Goal: Task Accomplishment & Management: Use online tool/utility

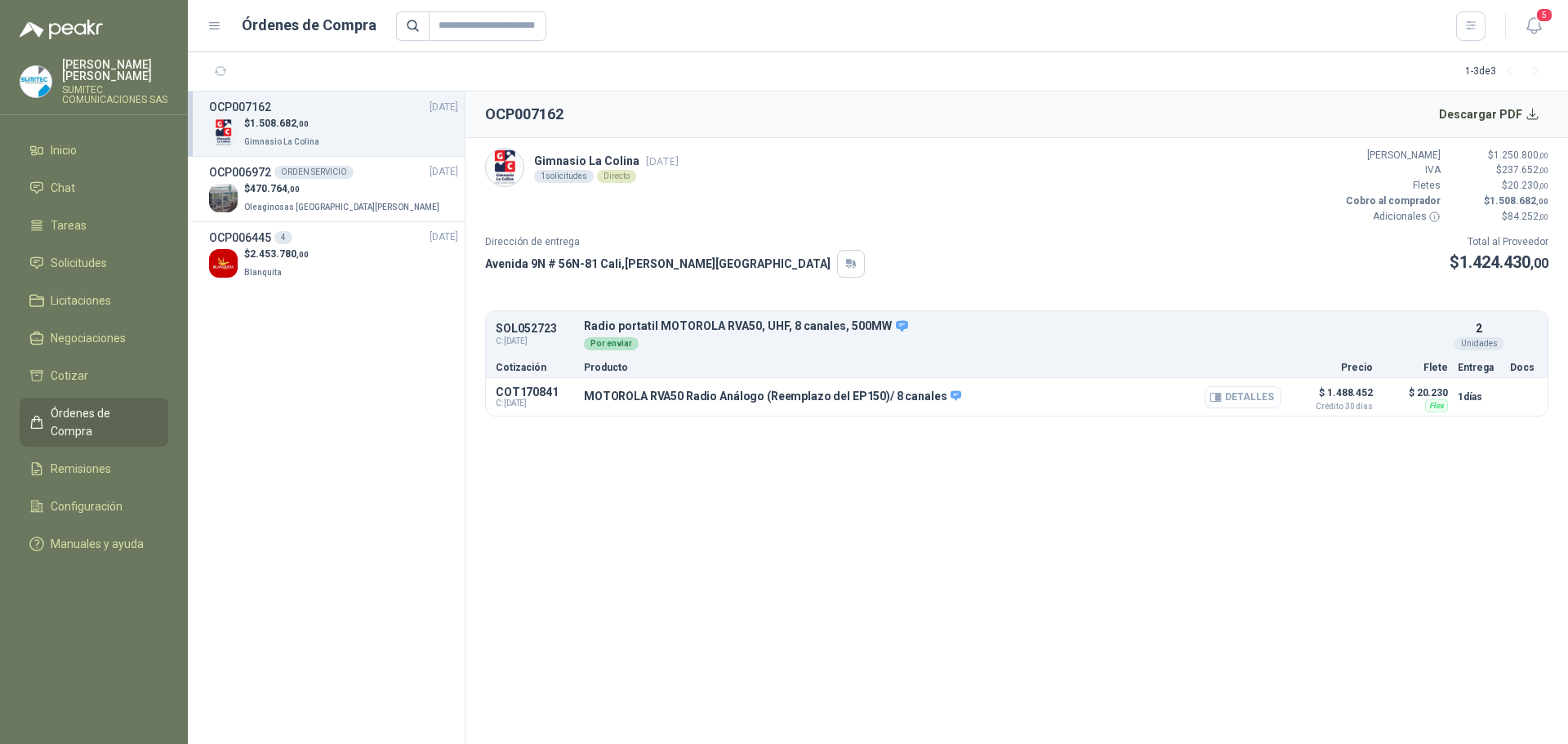
click at [1245, 396] on button "Detalles" at bounding box center [1243, 397] width 76 height 22
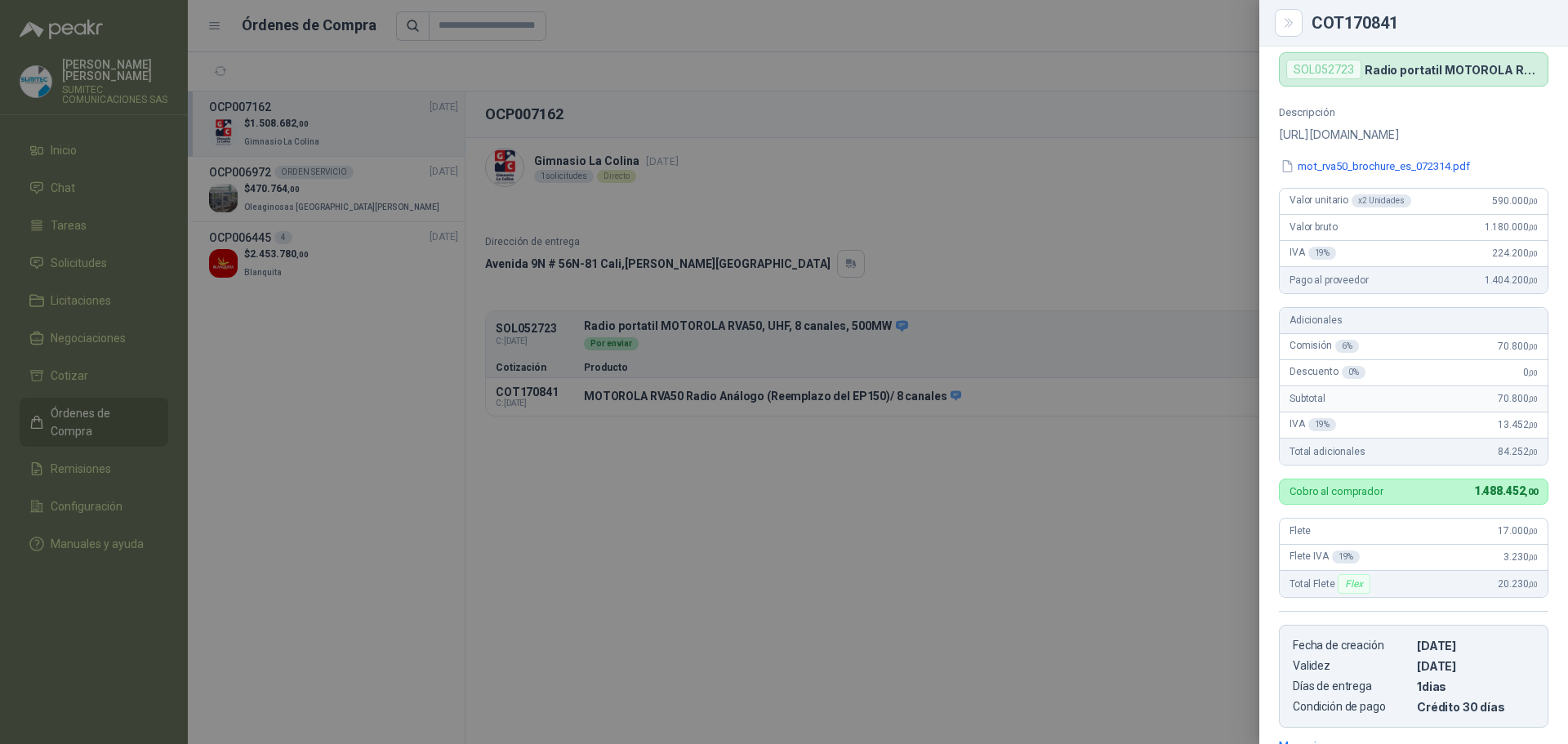
scroll to position [72, 0]
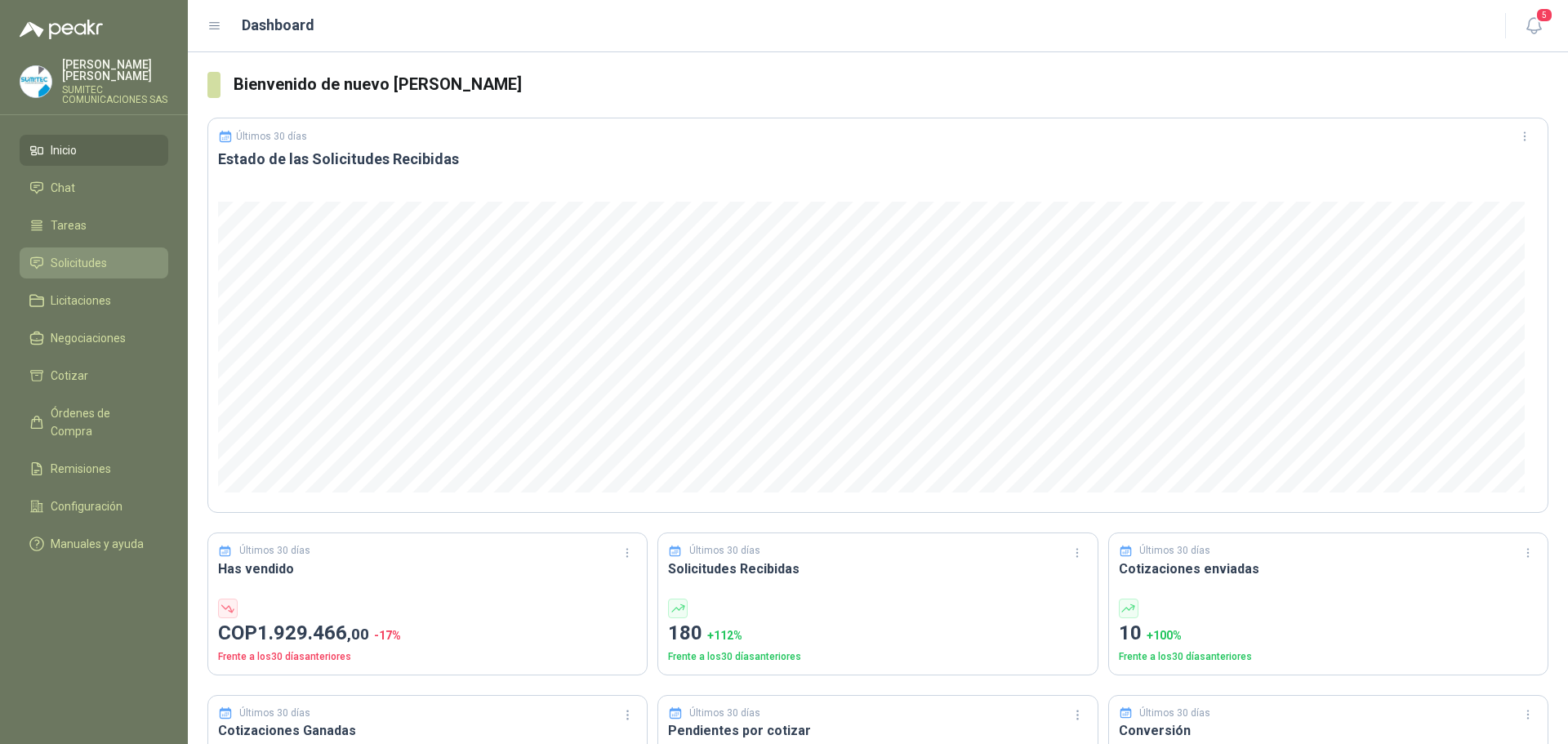
click at [129, 249] on link "Solicitudes" at bounding box center [93, 263] width 148 height 31
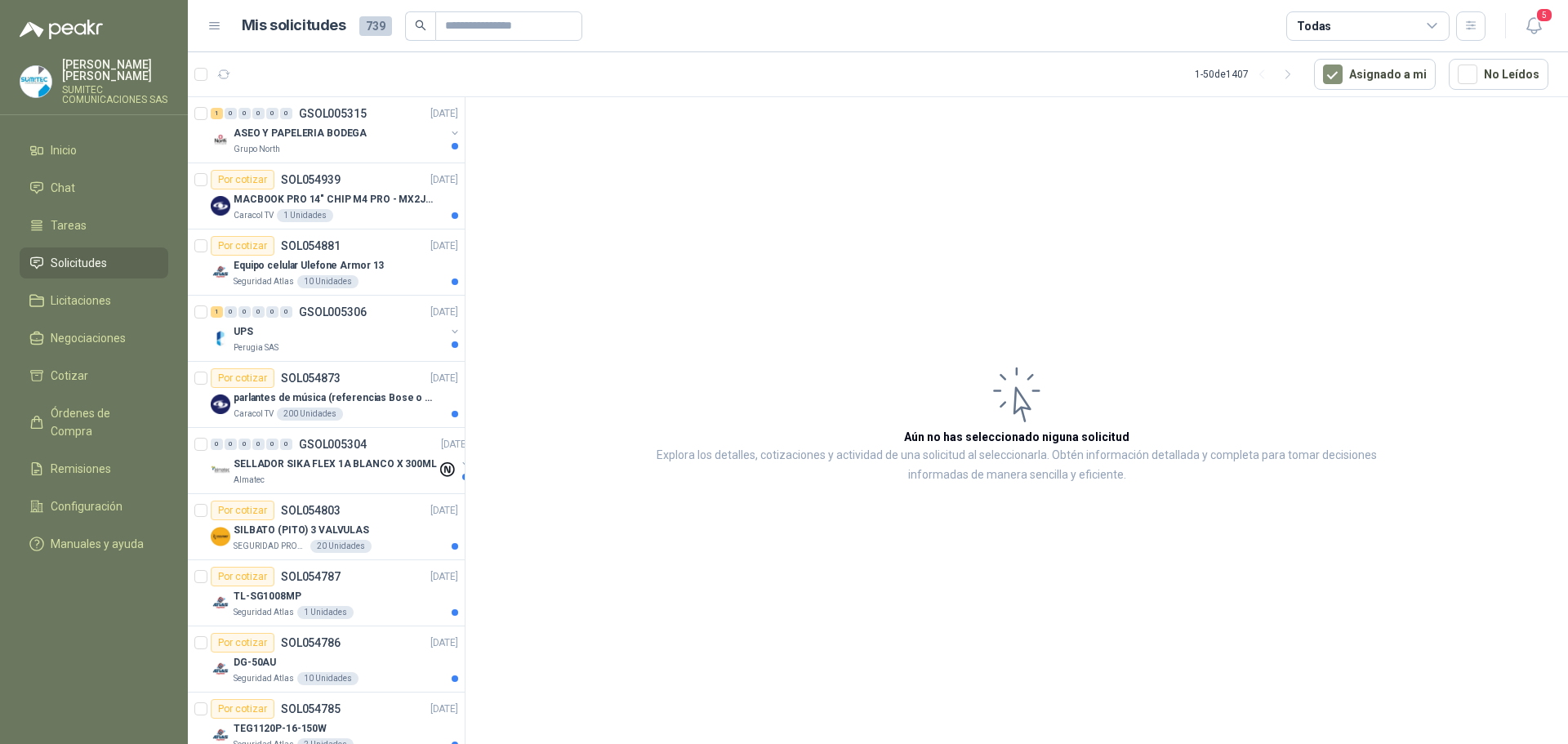
click at [1367, 20] on div "Todas" at bounding box center [1368, 25] width 163 height 30
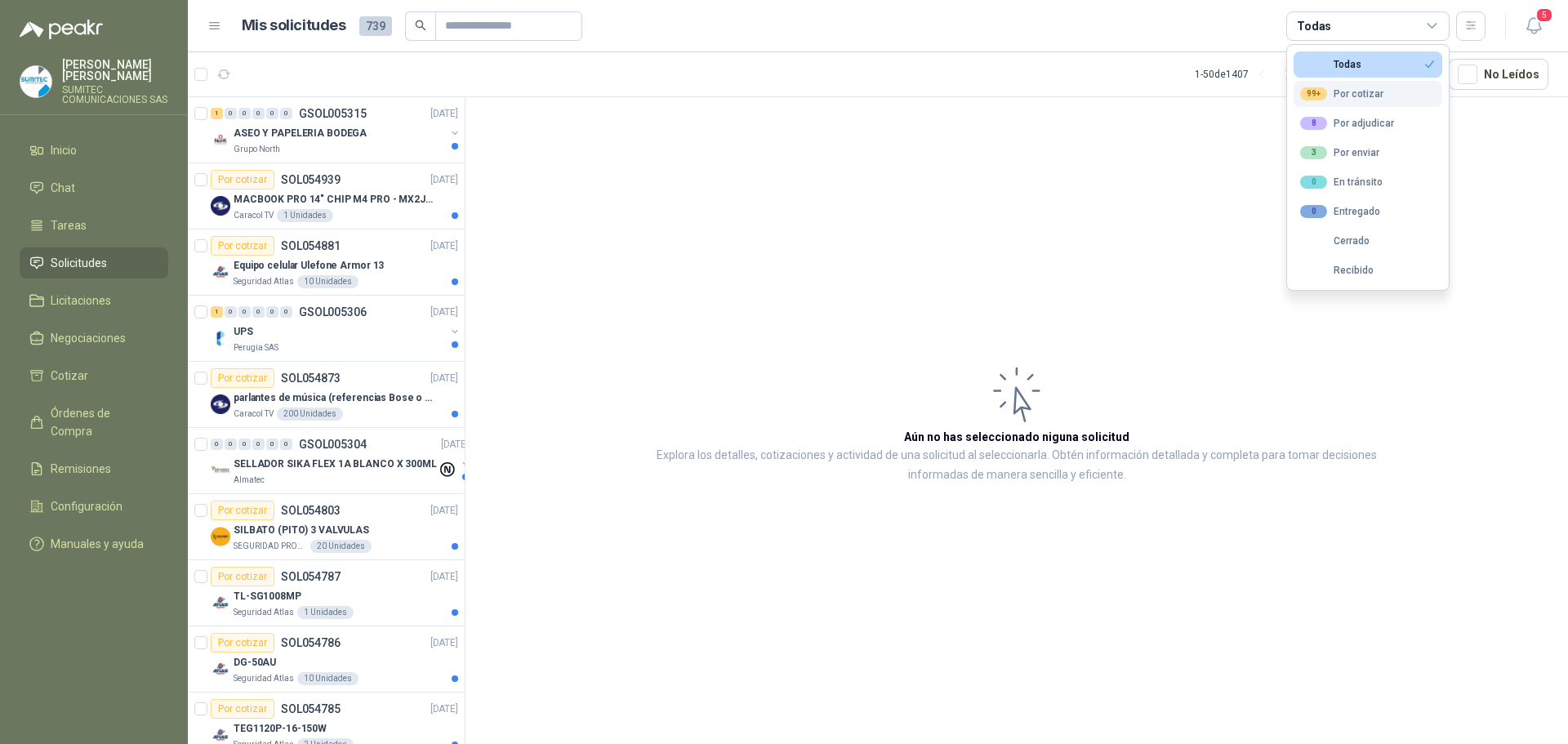
click at [1360, 85] on button "99+ Por cotizar" at bounding box center [1368, 93] width 148 height 26
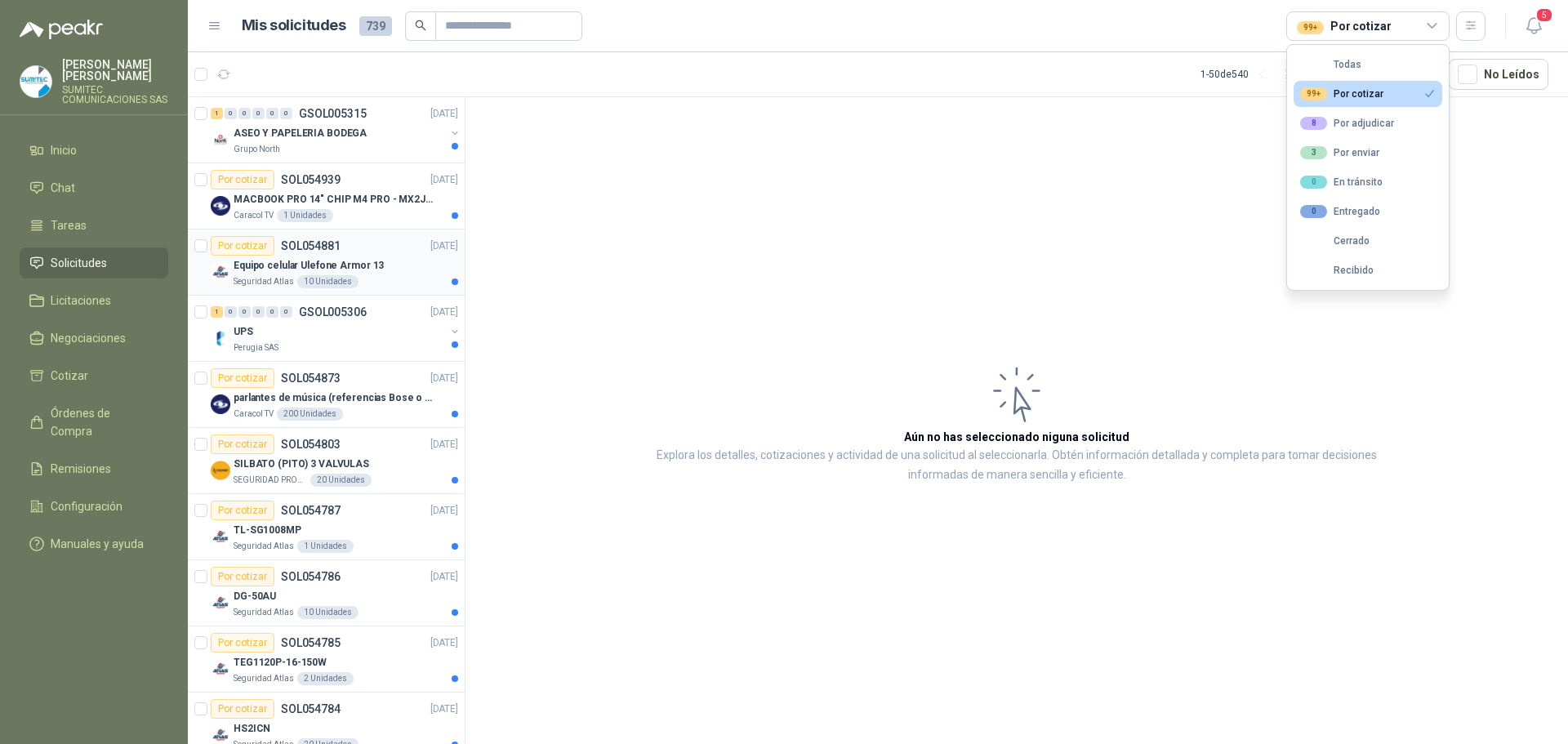
click at [378, 262] on div "Equipo celular Ulefone Armor 13" at bounding box center [345, 265] width 225 height 20
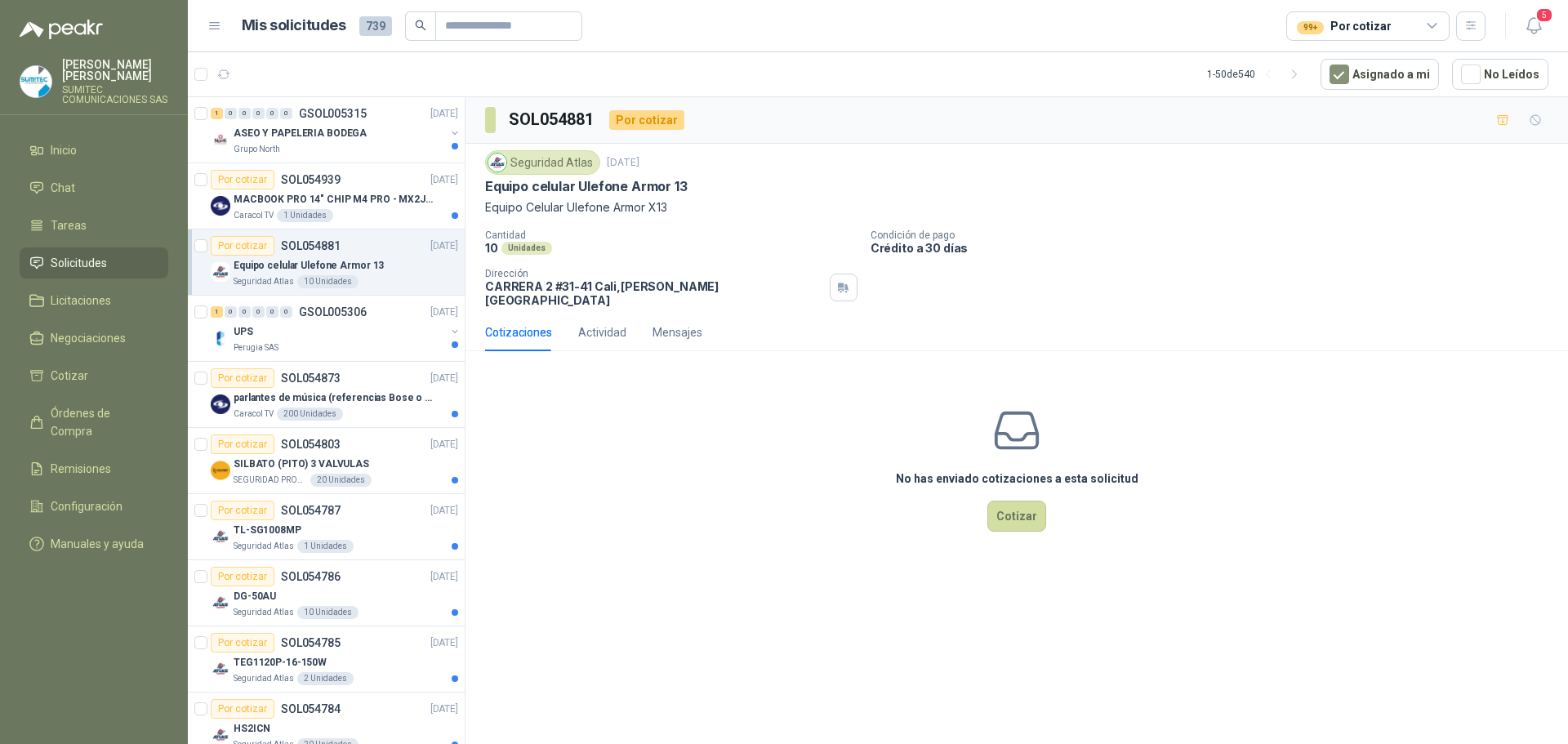
click at [1431, 28] on icon at bounding box center [1431, 25] width 9 height 4
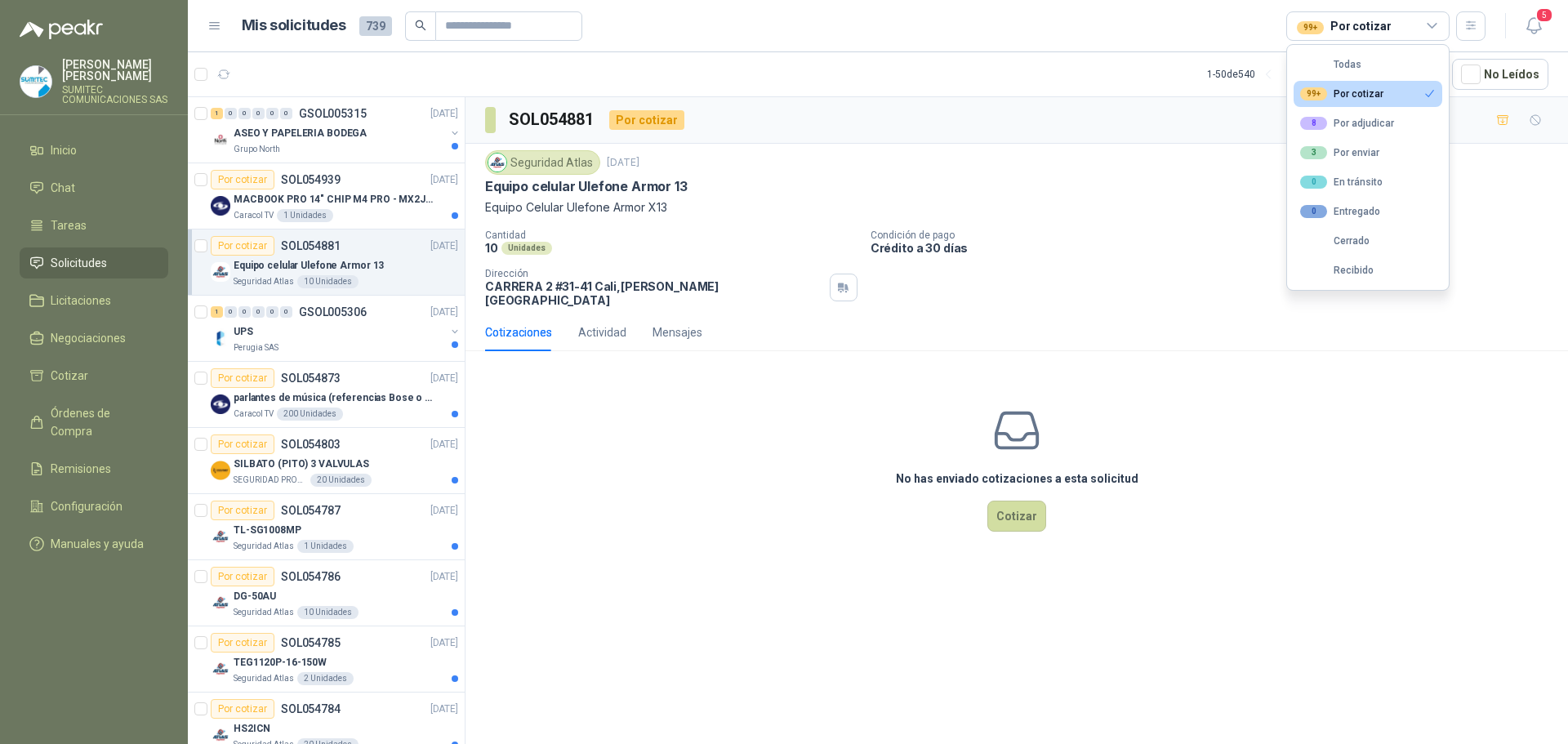
click at [1430, 23] on icon at bounding box center [1432, 25] width 14 height 14
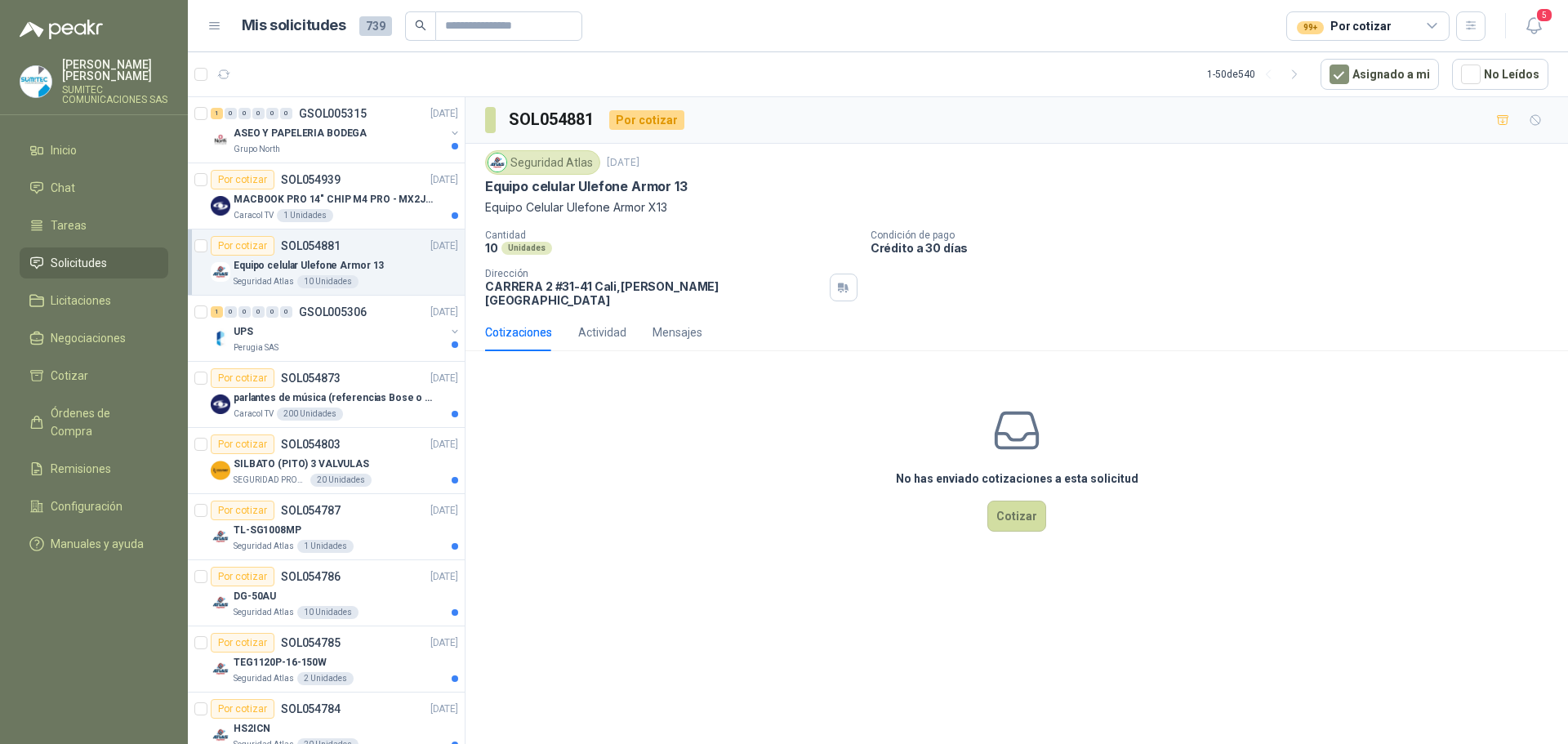
click at [1430, 23] on icon at bounding box center [1432, 25] width 14 height 14
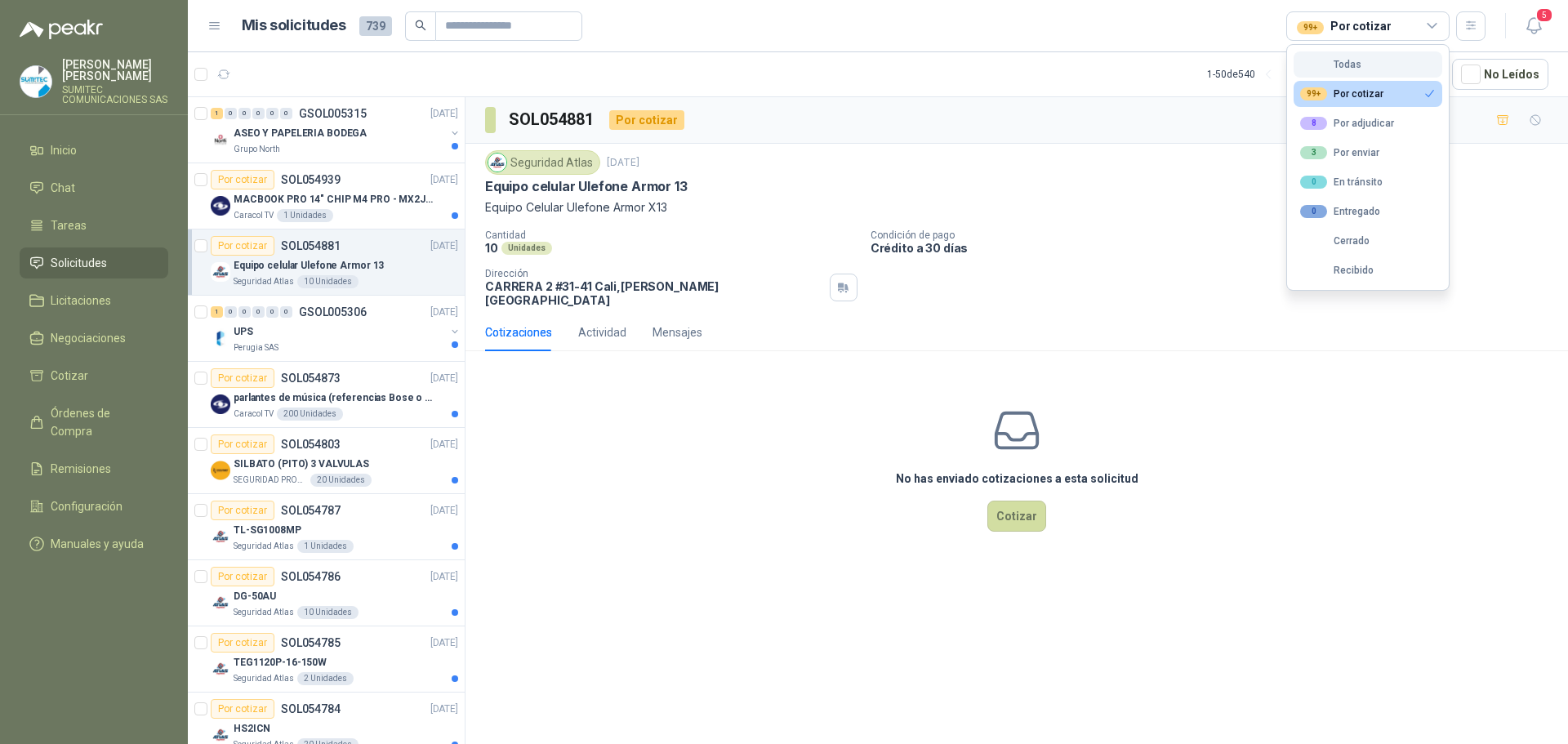
click at [1355, 66] on div "Todas" at bounding box center [1330, 64] width 61 height 11
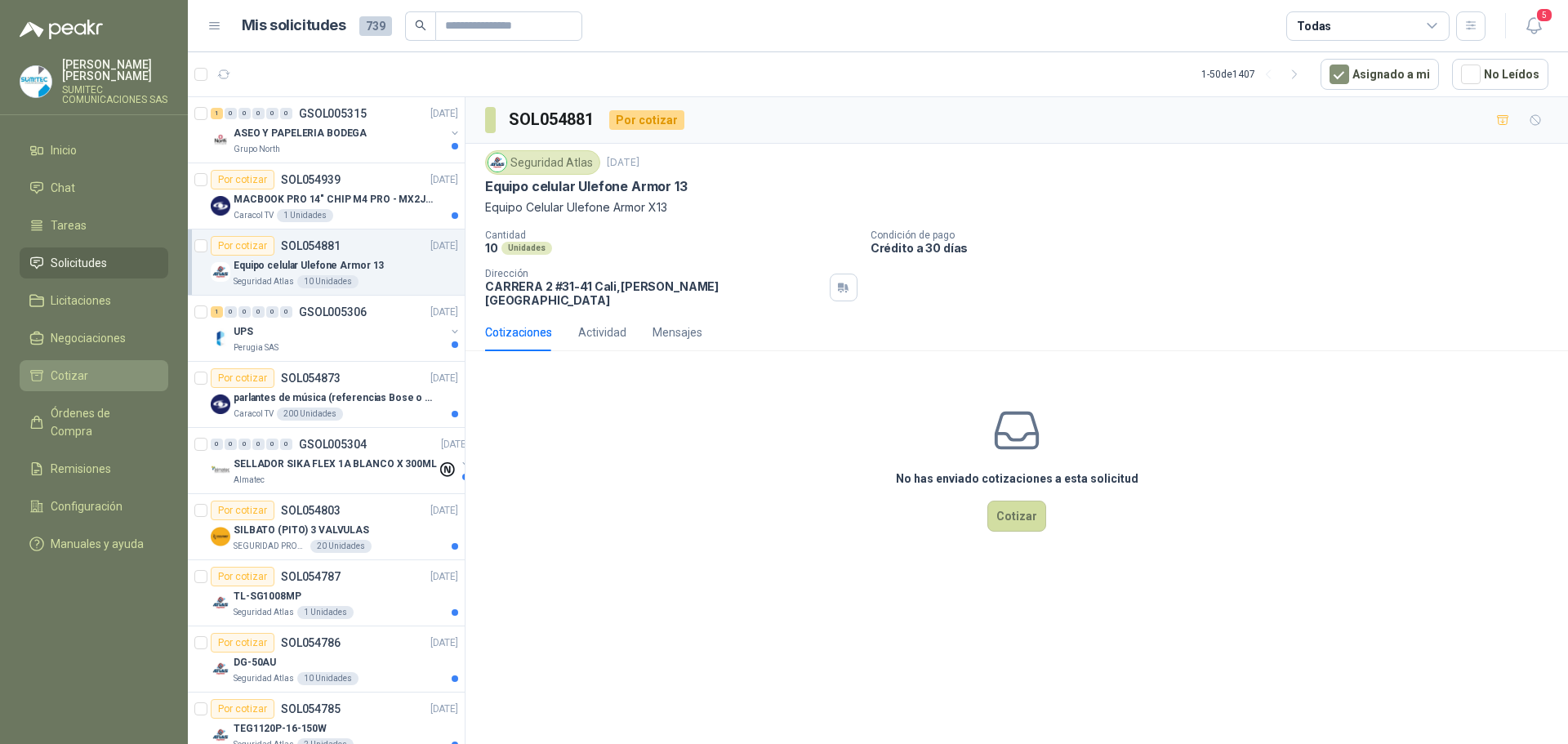
click at [127, 378] on li "Cotizar" at bounding box center [94, 375] width 129 height 18
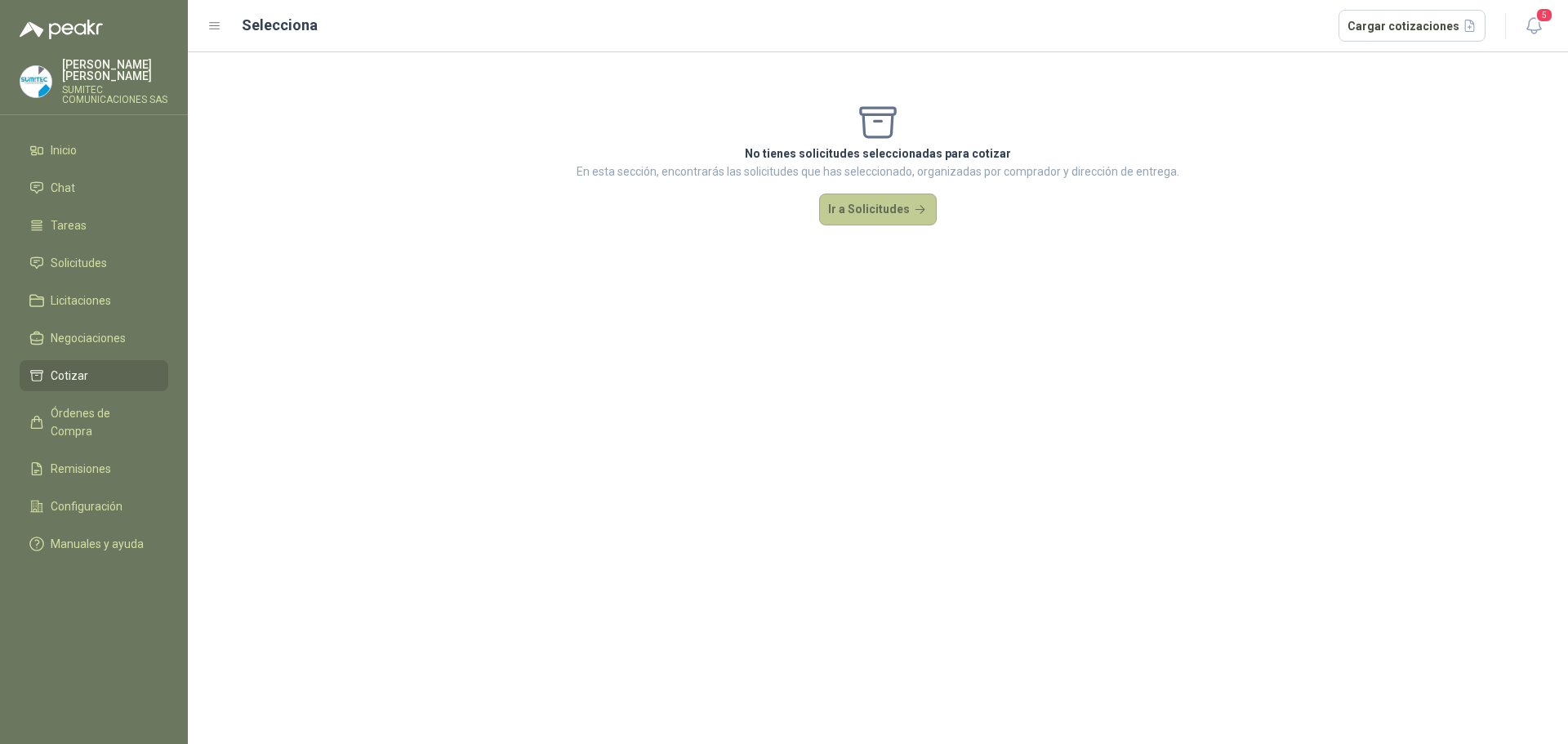
click at [858, 212] on button "Ir a Solicitudes" at bounding box center [877, 210] width 118 height 32
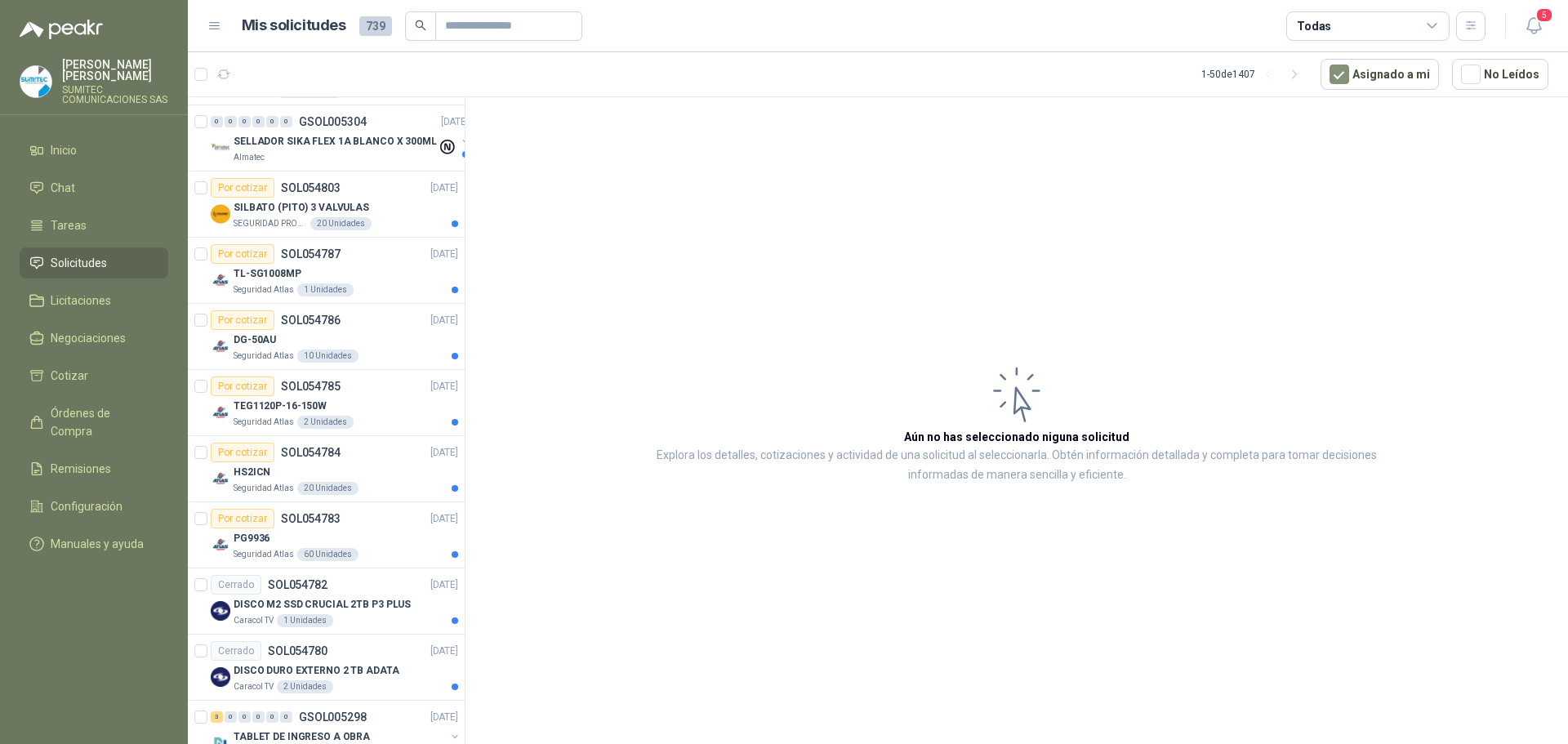
scroll to position [339, 0]
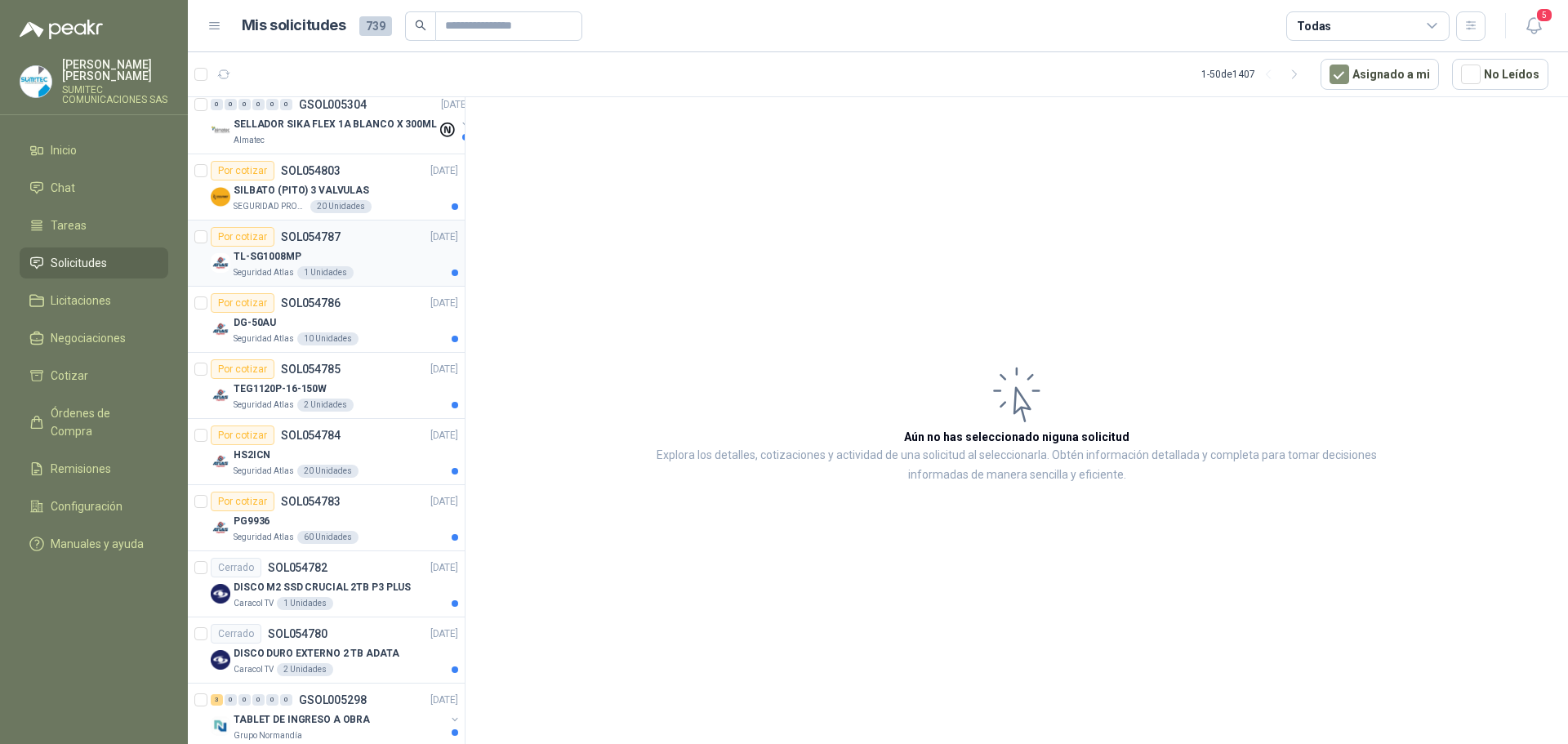
click at [387, 255] on div "TL-SG1008MP" at bounding box center [345, 256] width 225 height 20
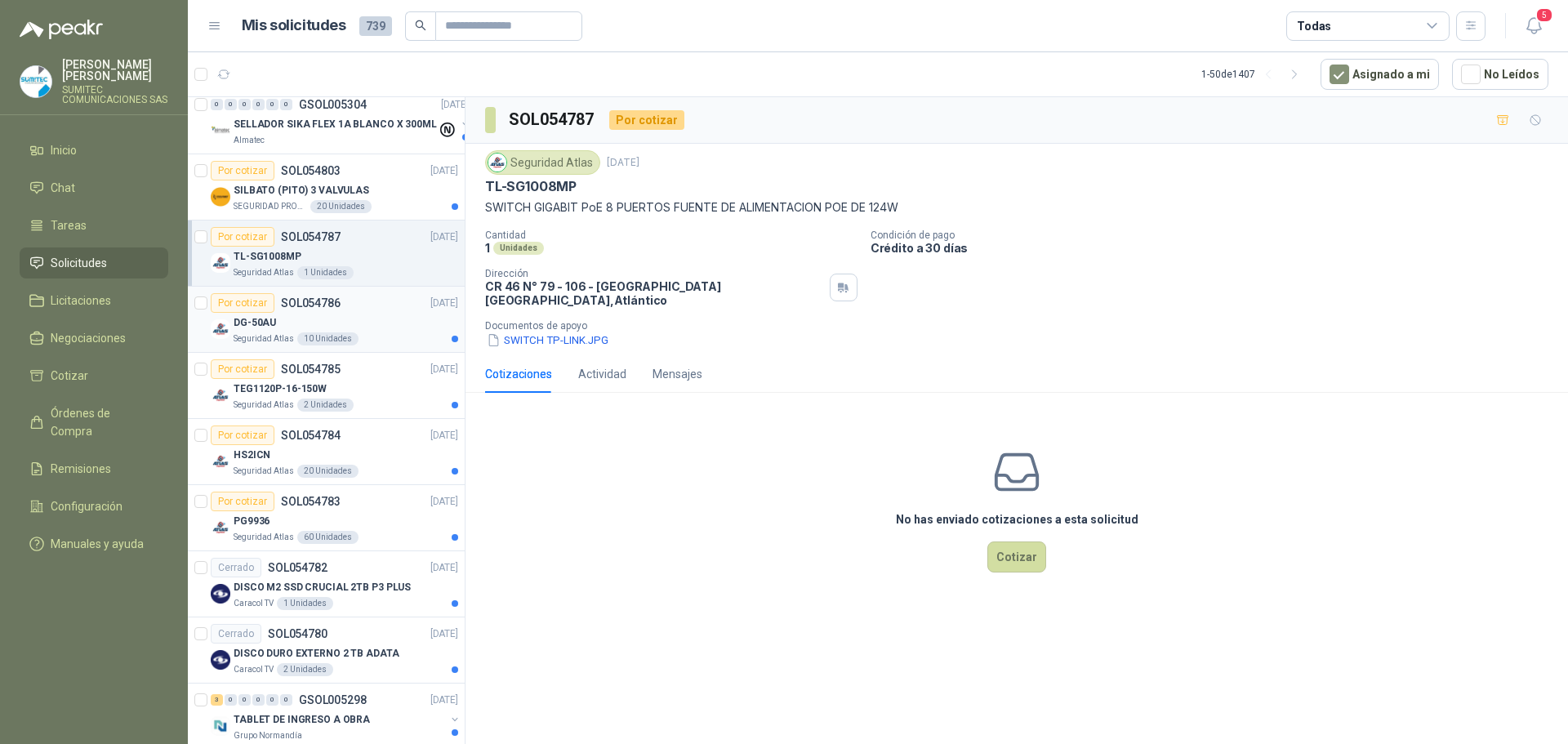
click at [375, 338] on div "Seguridad Atlas 10 Unidades" at bounding box center [345, 338] width 225 height 13
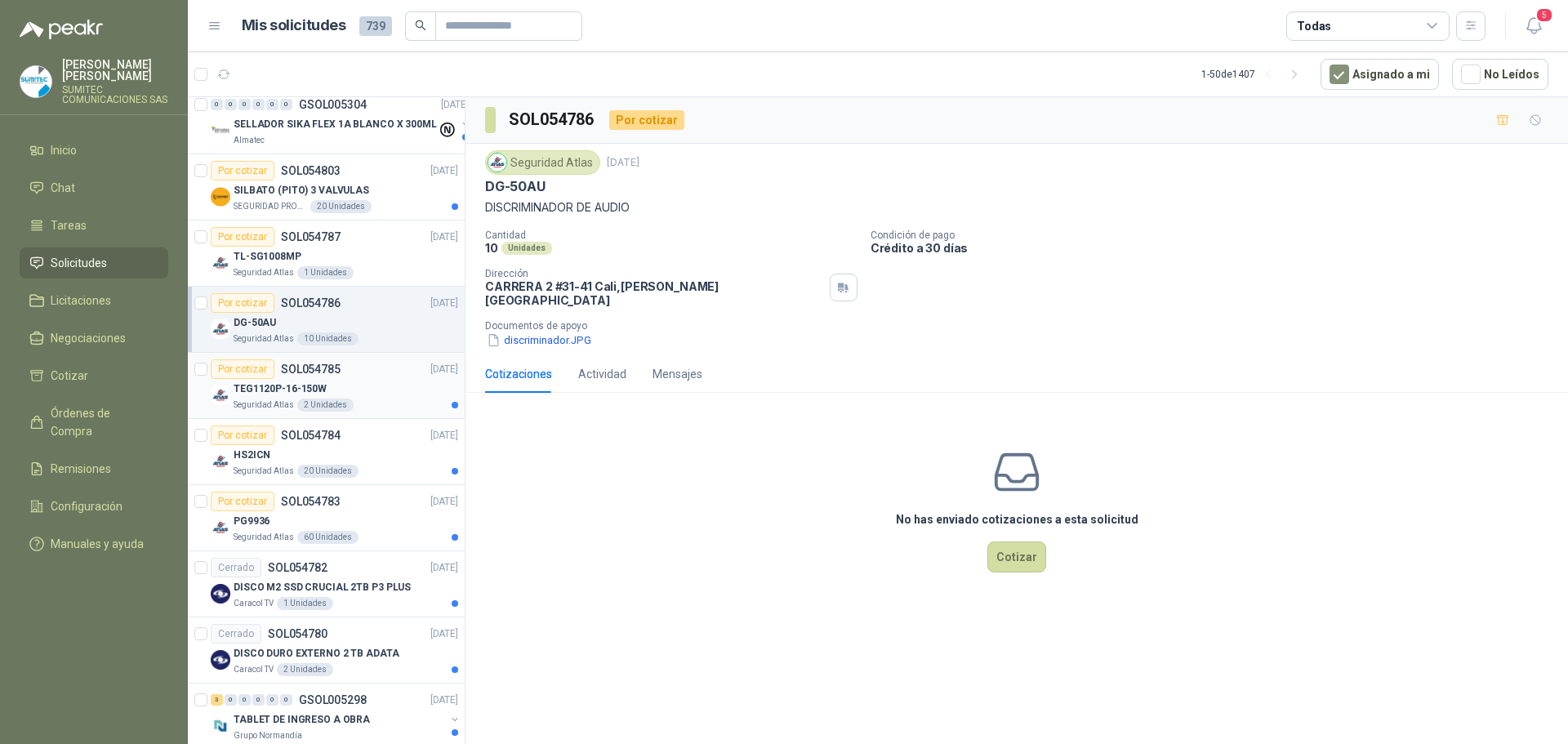
click at [371, 394] on div "TEG1120P-16-150W" at bounding box center [345, 389] width 225 height 20
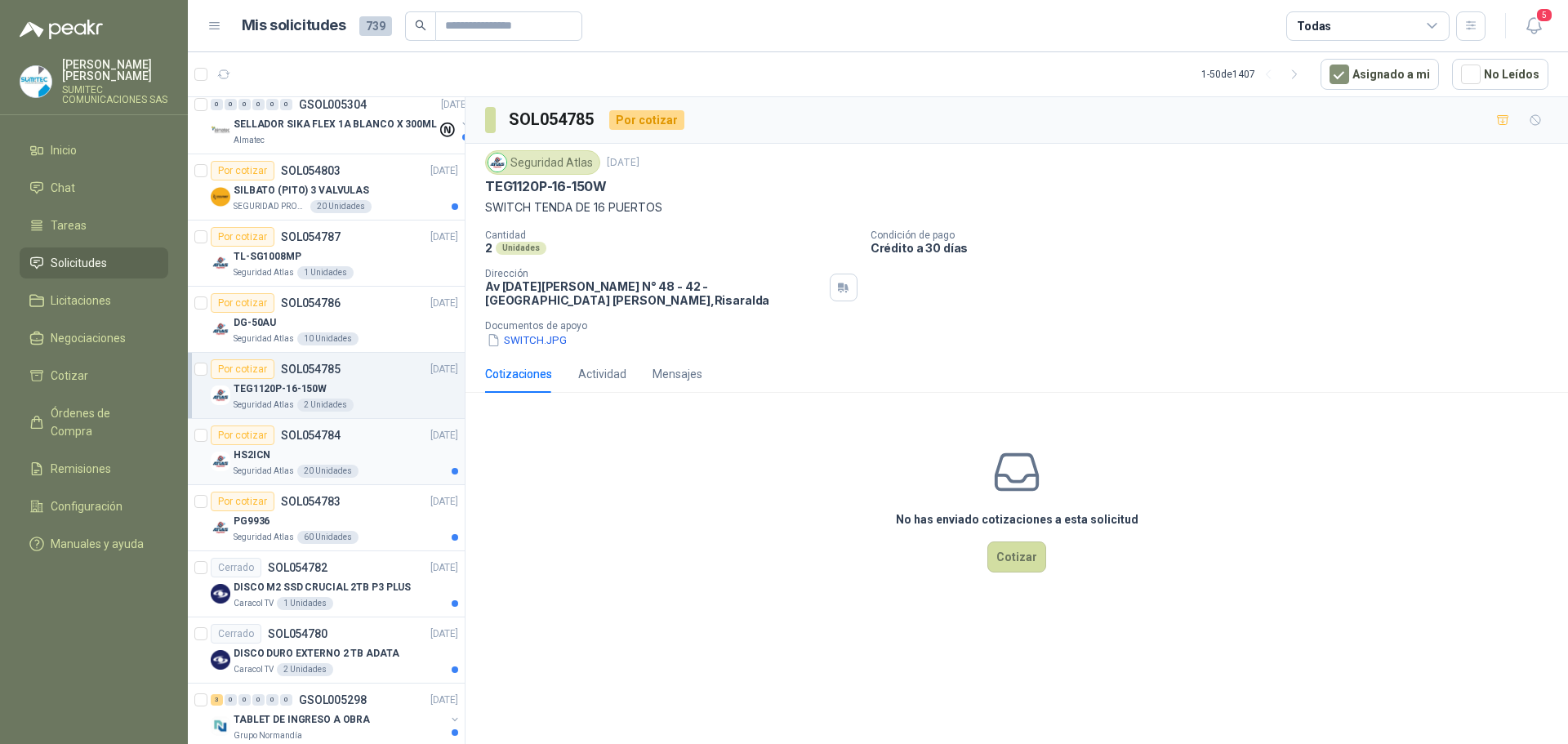
click at [369, 460] on div "HS2ICN" at bounding box center [345, 455] width 225 height 20
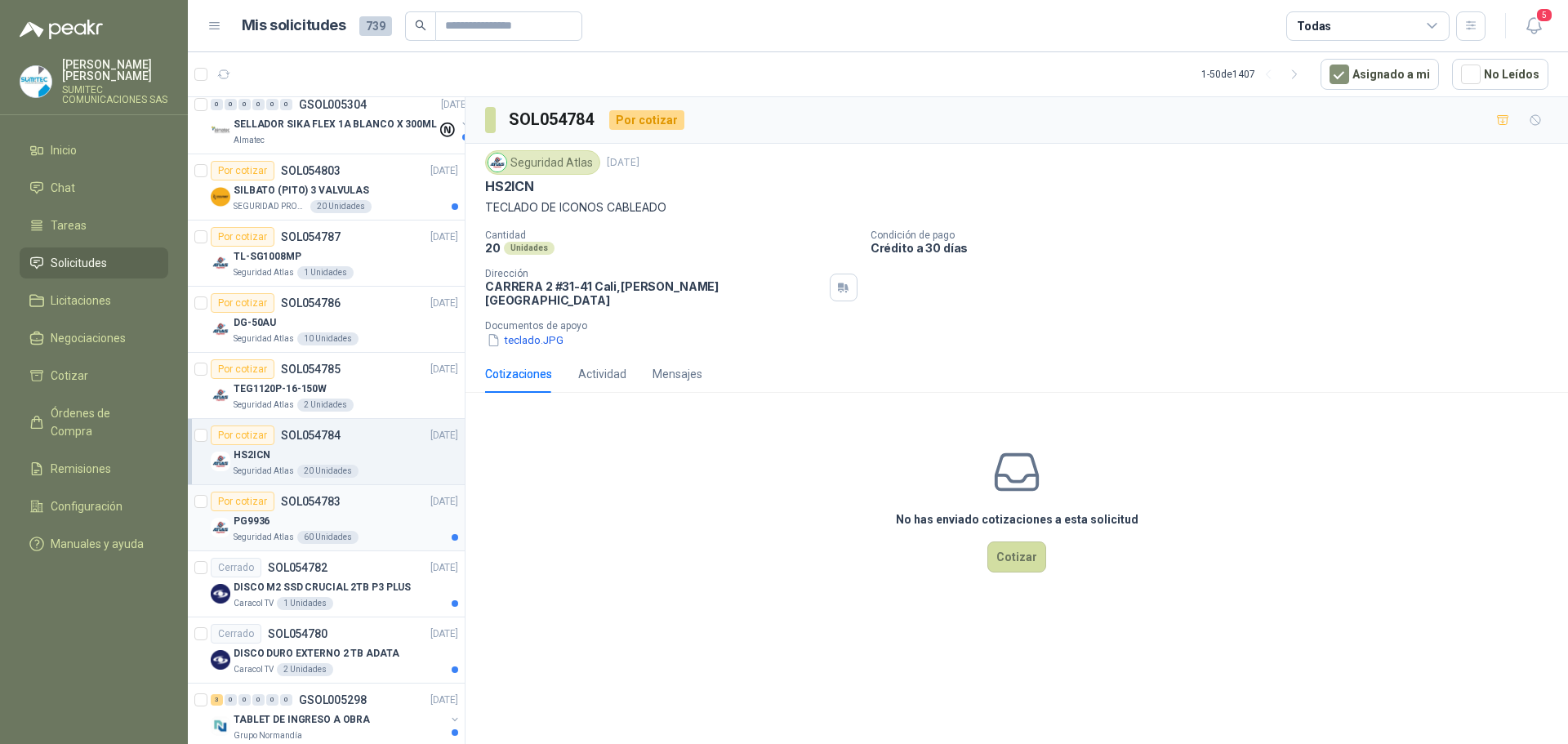
click at [362, 509] on div "Por cotizar SOL054783 [DATE]" at bounding box center [334, 501] width 248 height 20
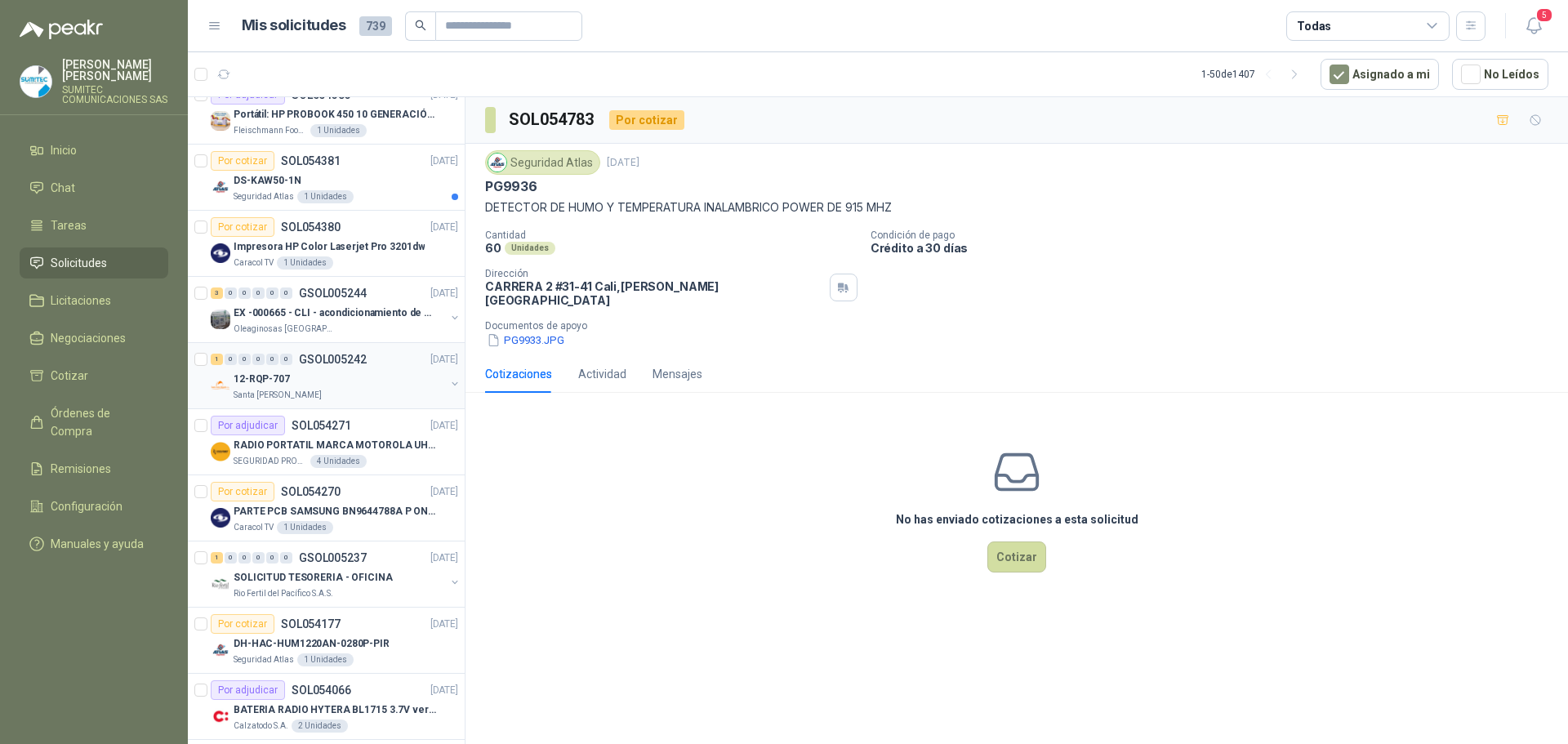
scroll to position [1483, 0]
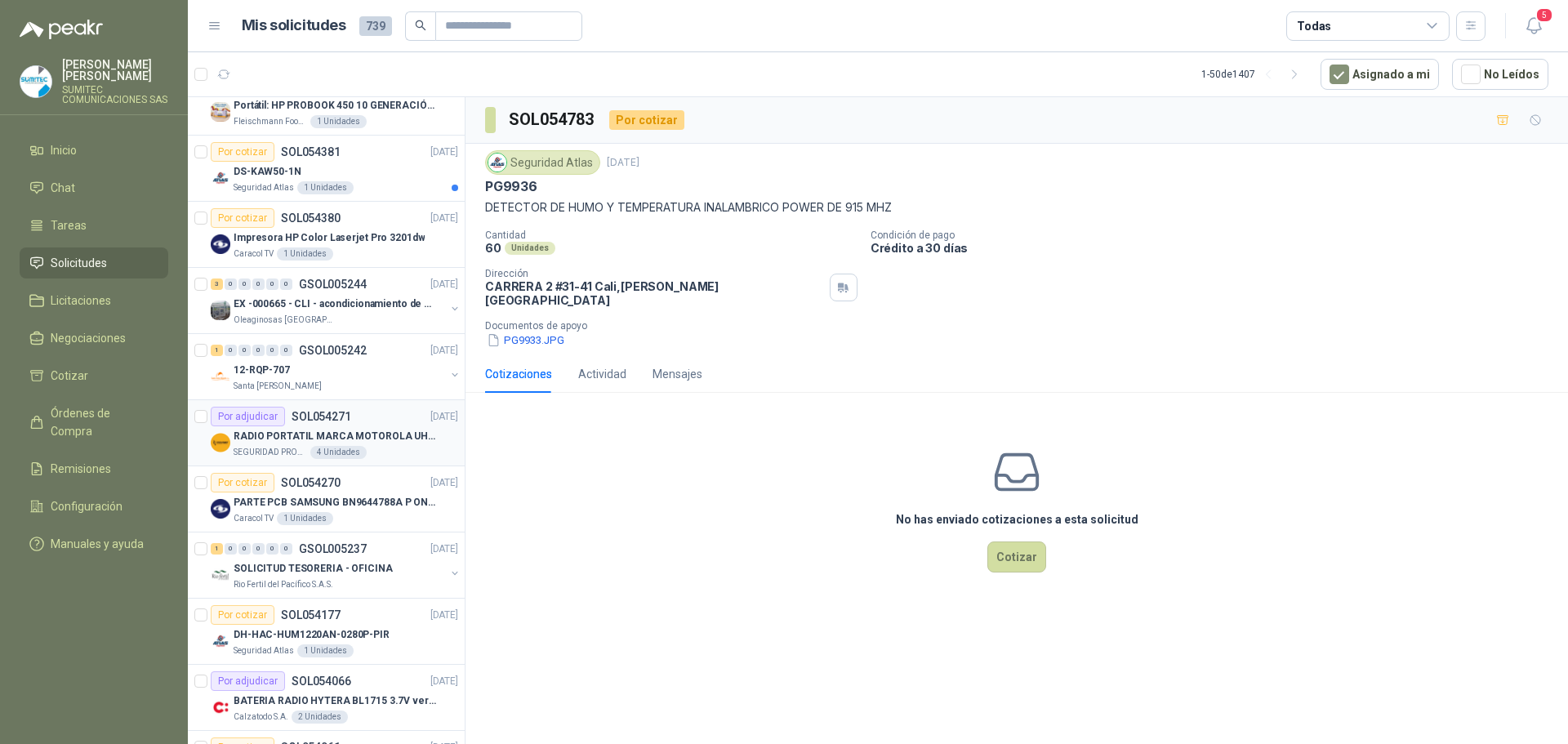
click at [376, 434] on p "RADIO PORTATIL MARCA MOTOROLA UHF SIN PANTALLA CON GPS, INCLUYE: ANTENA, BATERI…" at bounding box center [335, 436] width 204 height 15
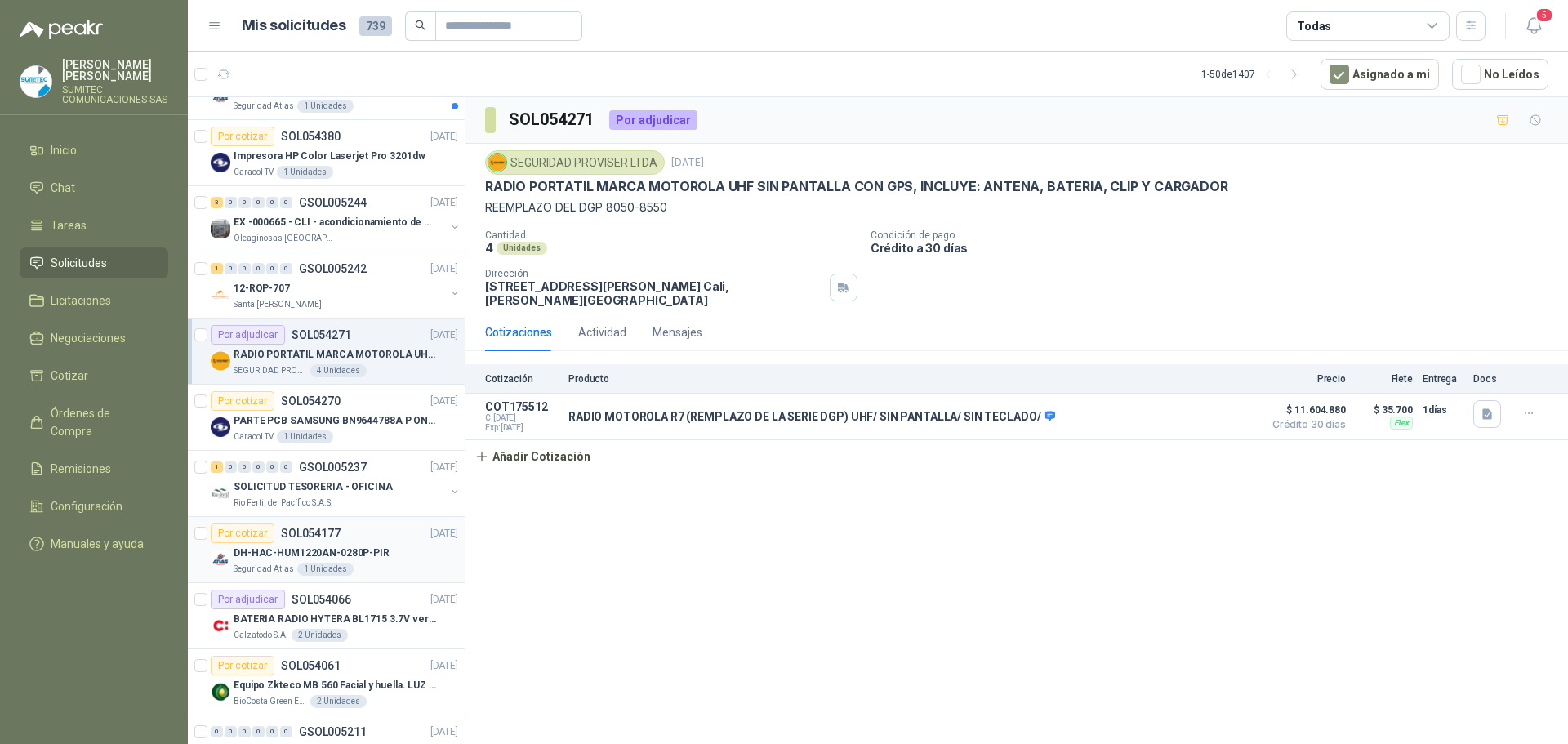
scroll to position [1646, 0]
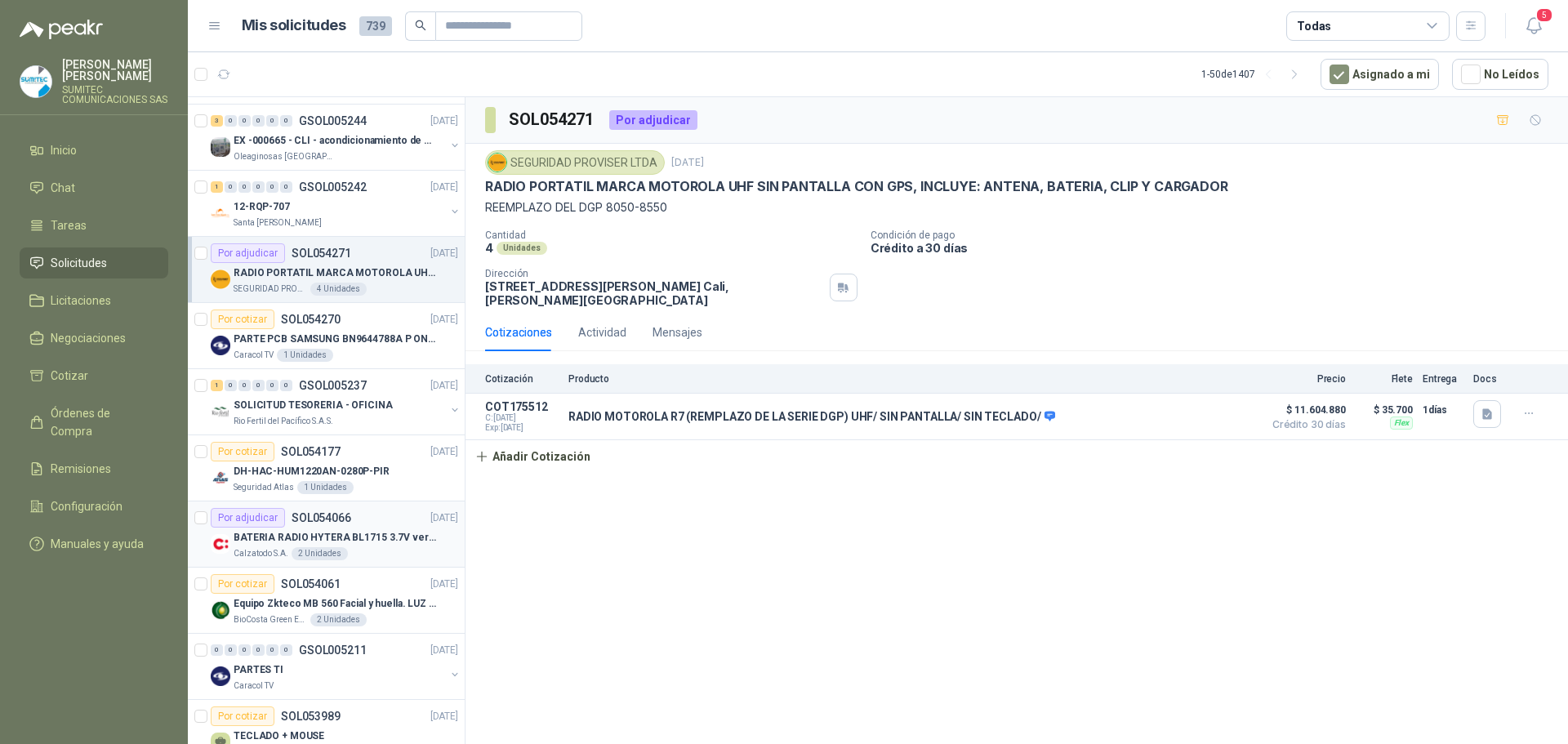
click at [367, 540] on p "BATERIA RADIO HYTERA BL1715 3.7V ver imagen" at bounding box center [335, 538] width 204 height 15
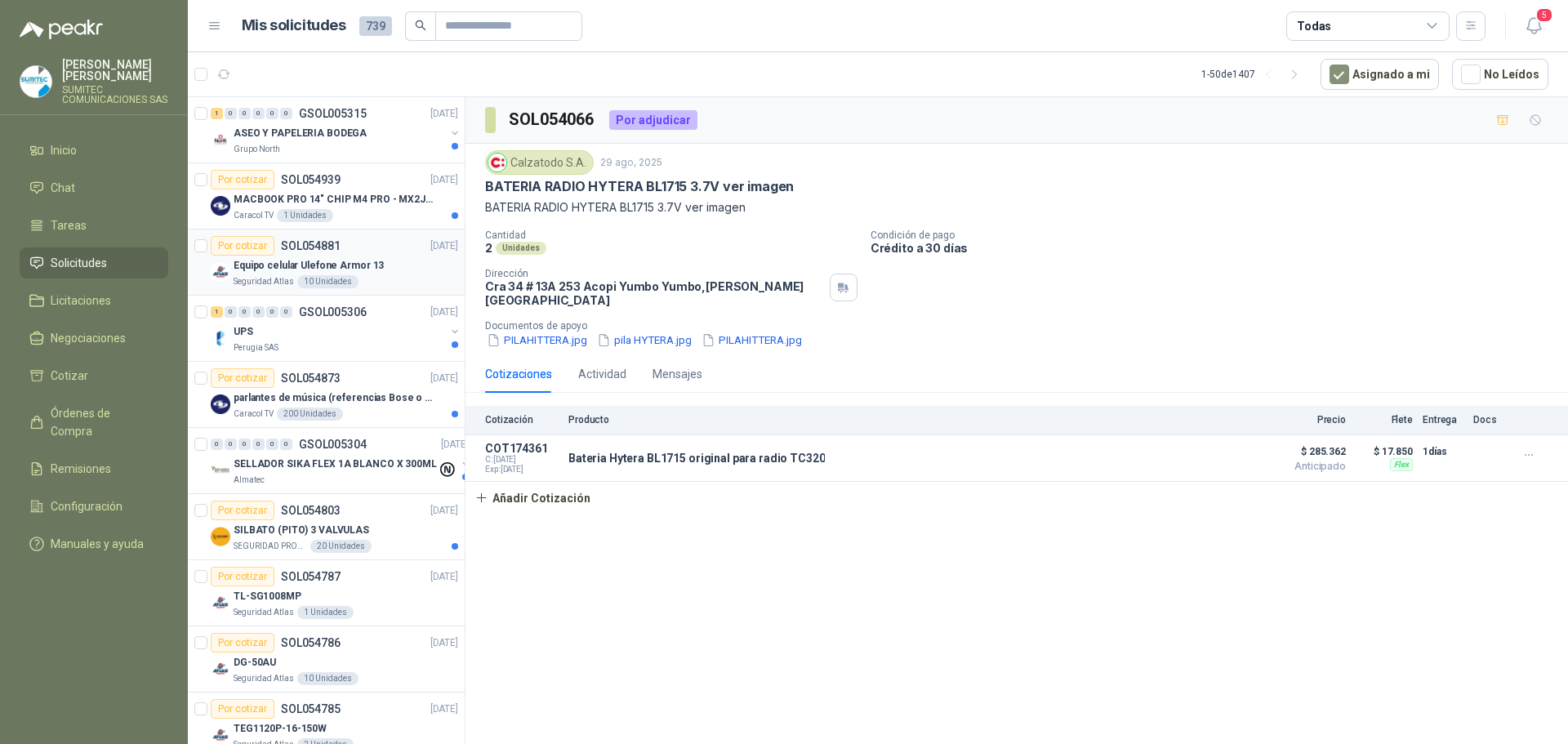
click at [368, 268] on p "Equipo celular Ulefone Armor 13" at bounding box center [308, 266] width 150 height 15
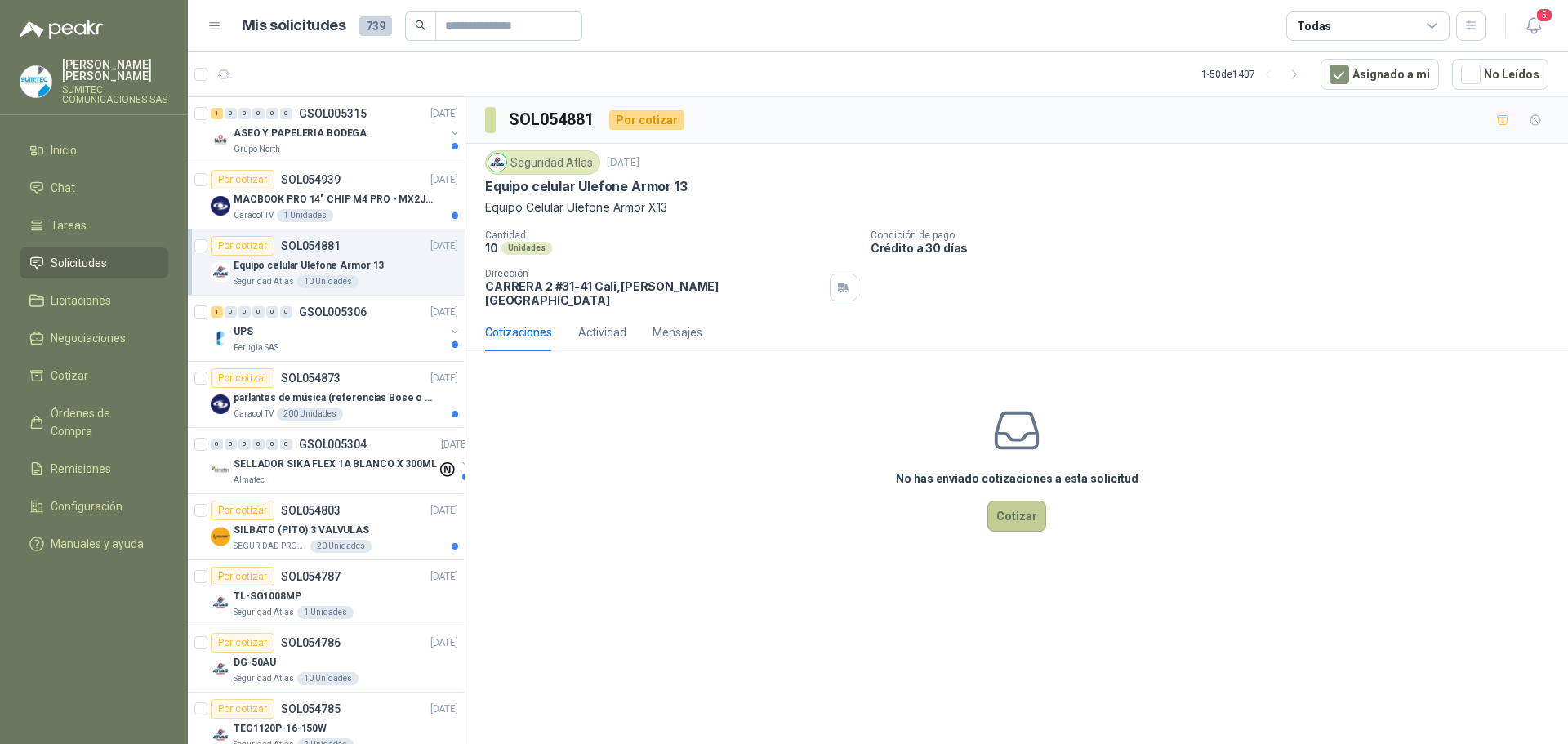
click at [1016, 501] on button "Cotizar" at bounding box center [1016, 516] width 59 height 31
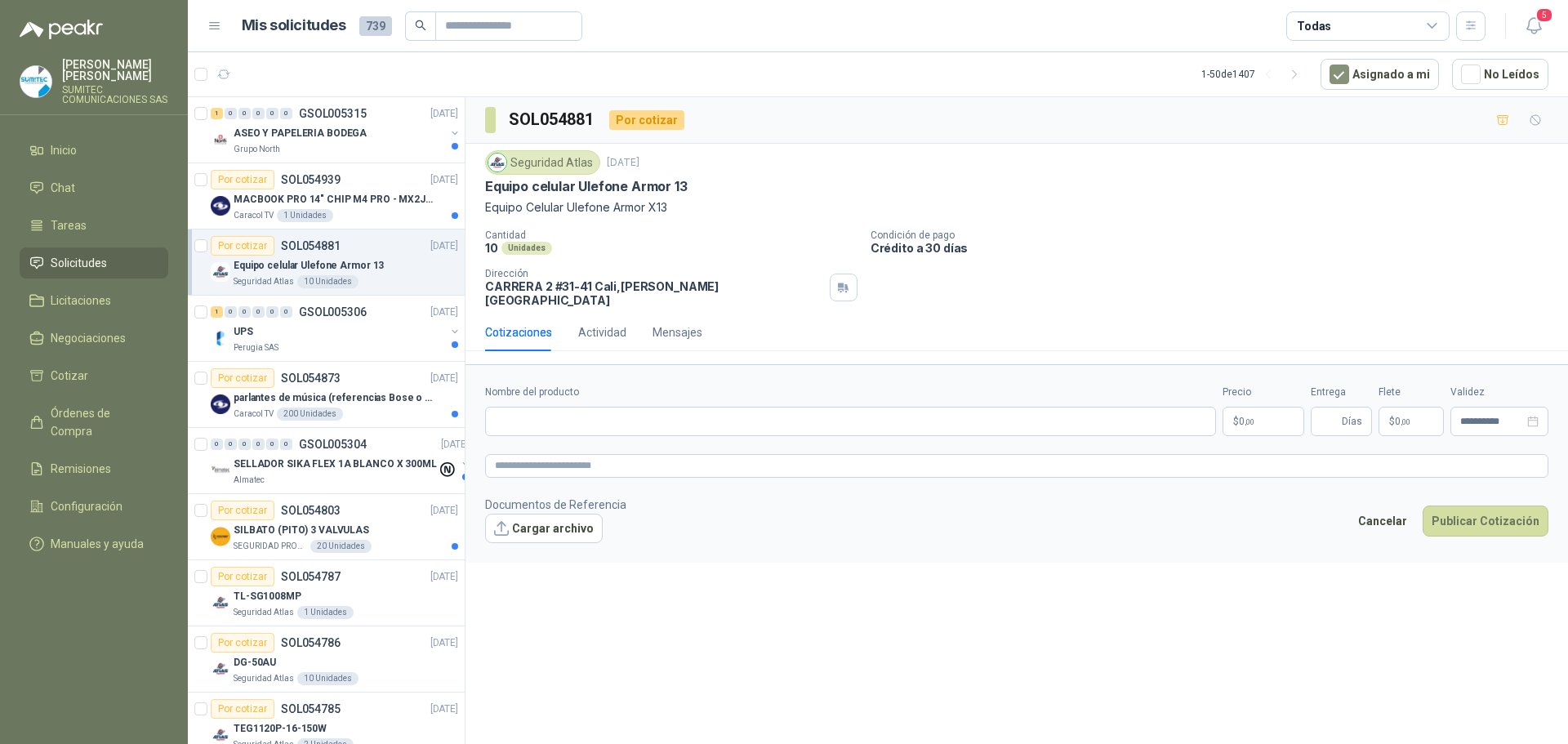
click at [736, 618] on div "**********" at bounding box center [1016, 423] width 1102 height 652
click at [126, 409] on span "Órdenes de Compra" at bounding box center [102, 422] width 102 height 36
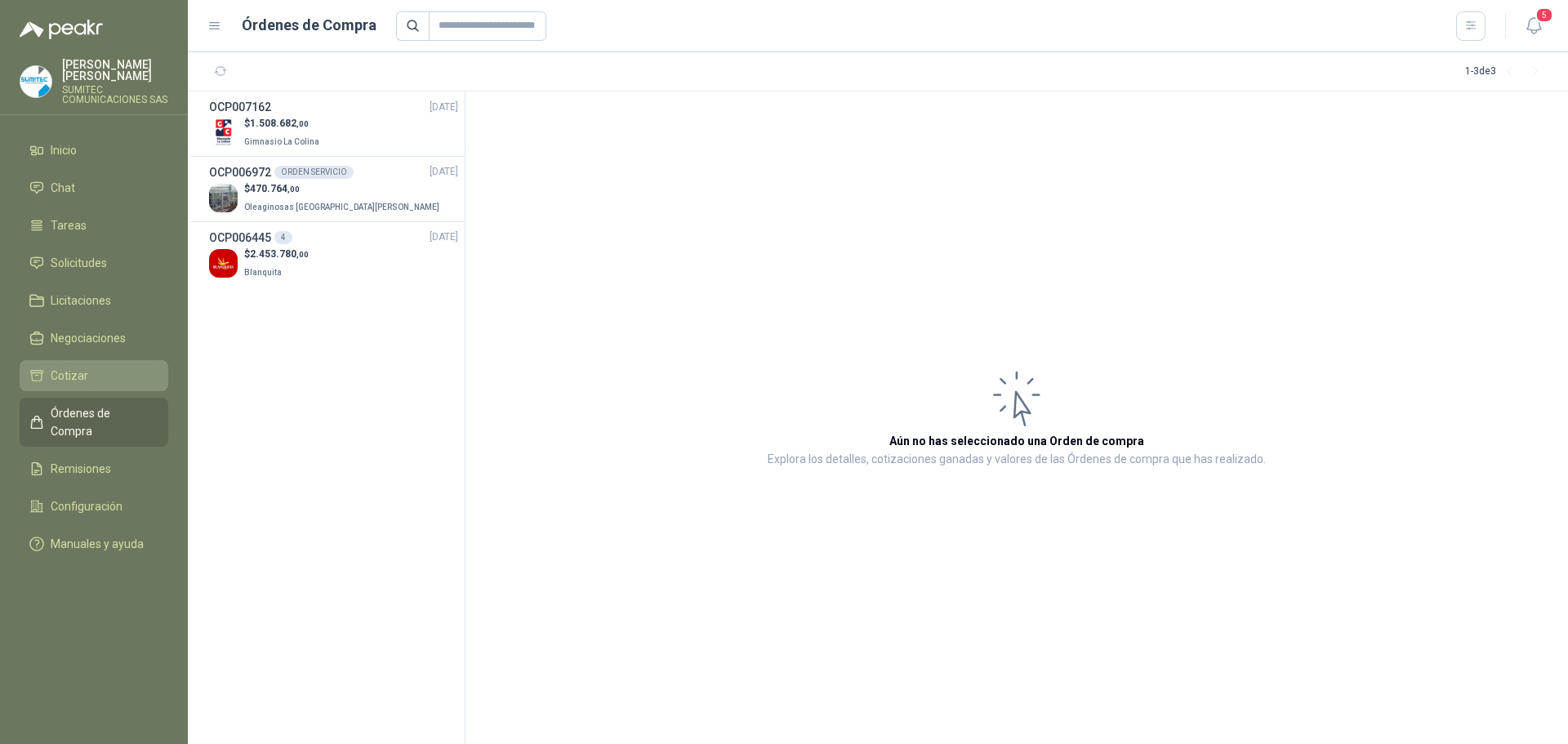
click at [104, 378] on li "Cotizar" at bounding box center [94, 375] width 129 height 18
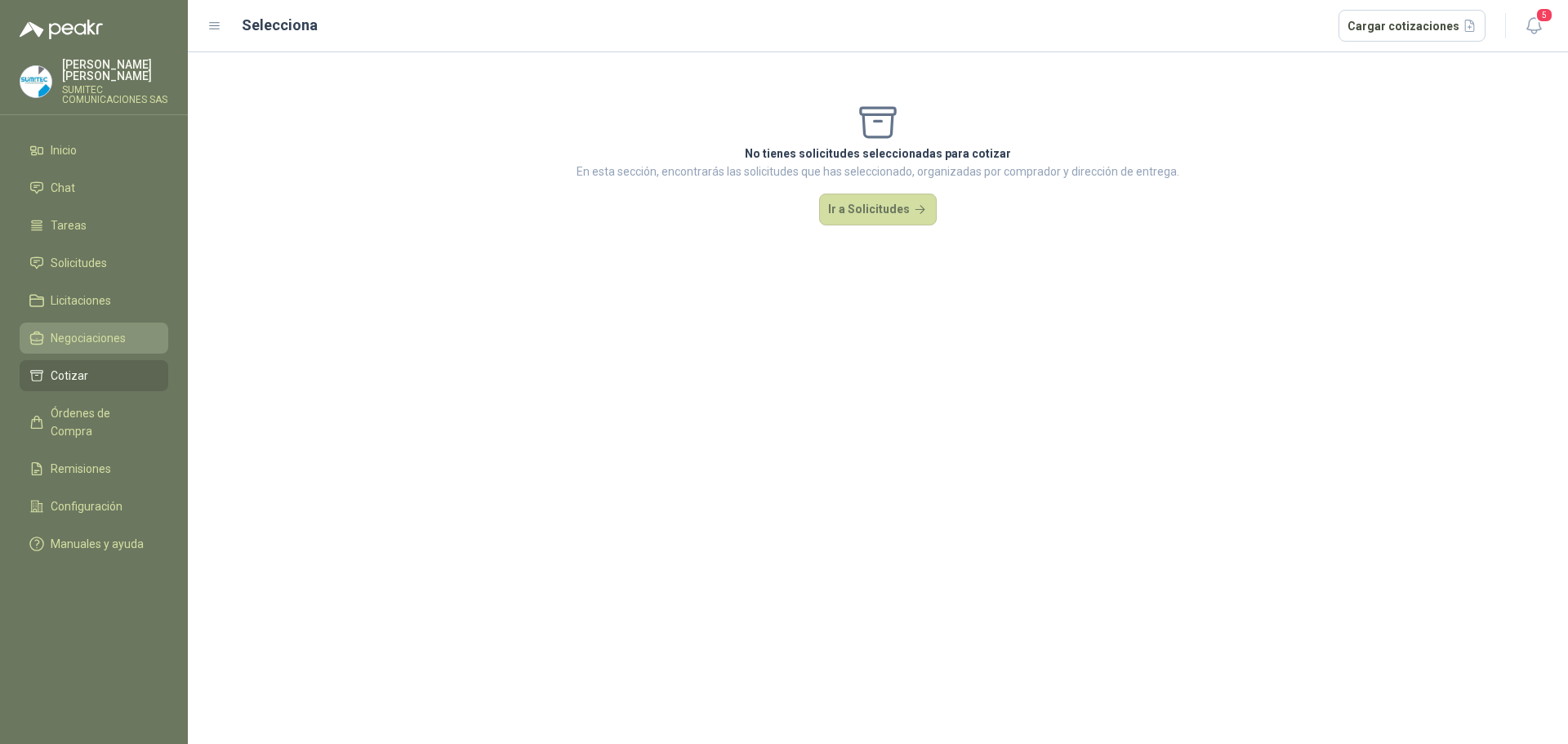
click at [116, 327] on link "Negociaciones" at bounding box center [93, 338] width 148 height 31
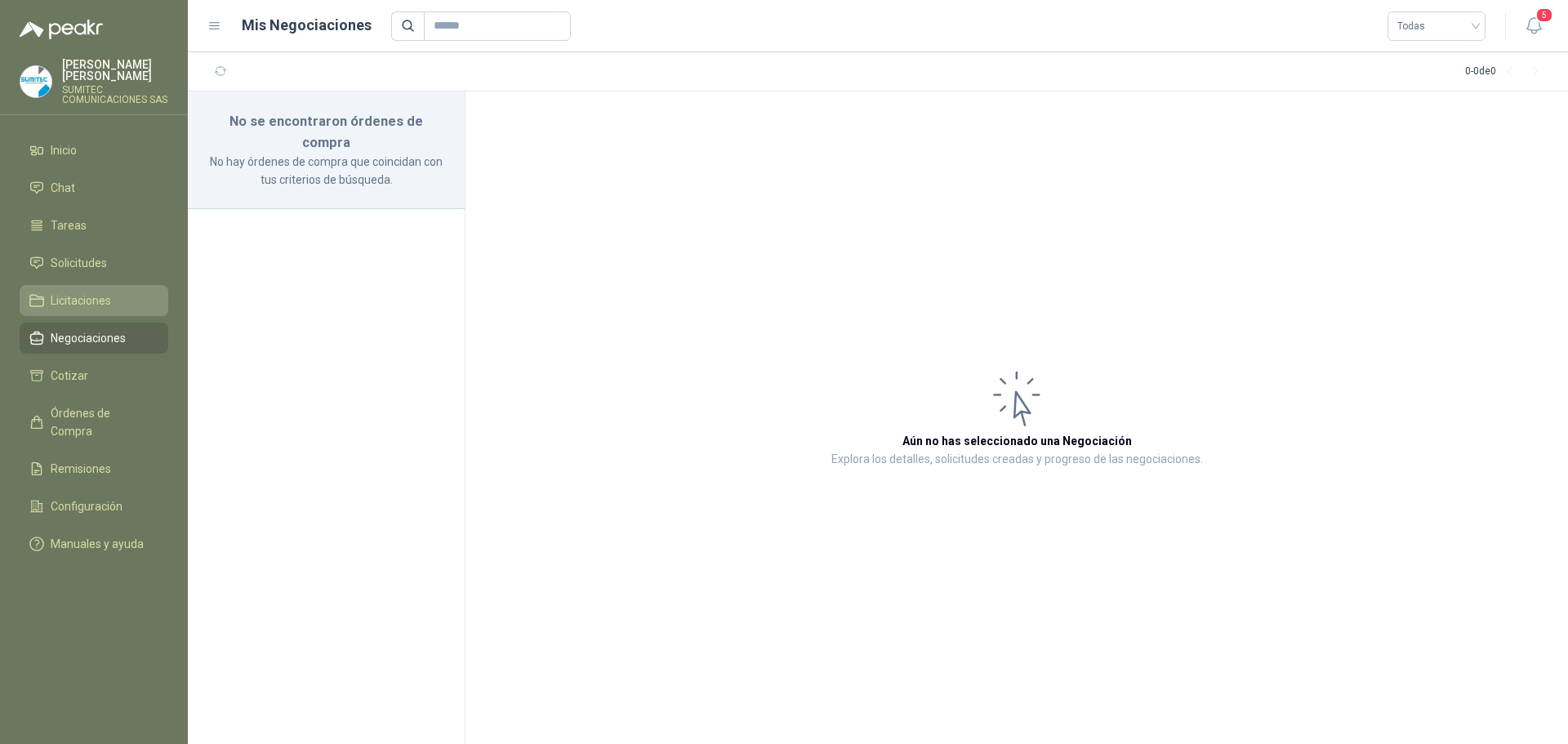
click at [116, 305] on li "Licitaciones" at bounding box center [94, 300] width 129 height 18
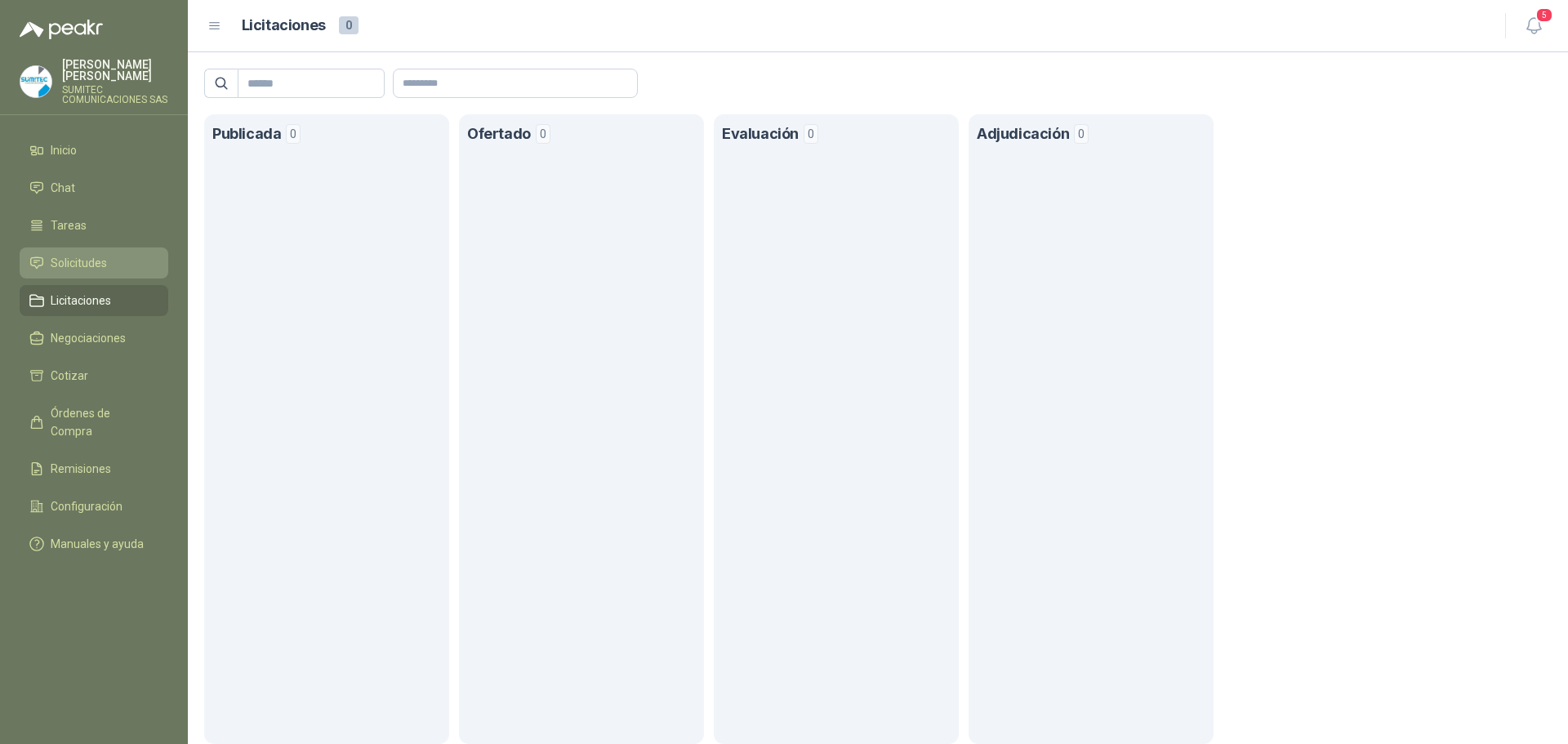
click at [101, 260] on span "Solicitudes" at bounding box center [79, 262] width 56 height 18
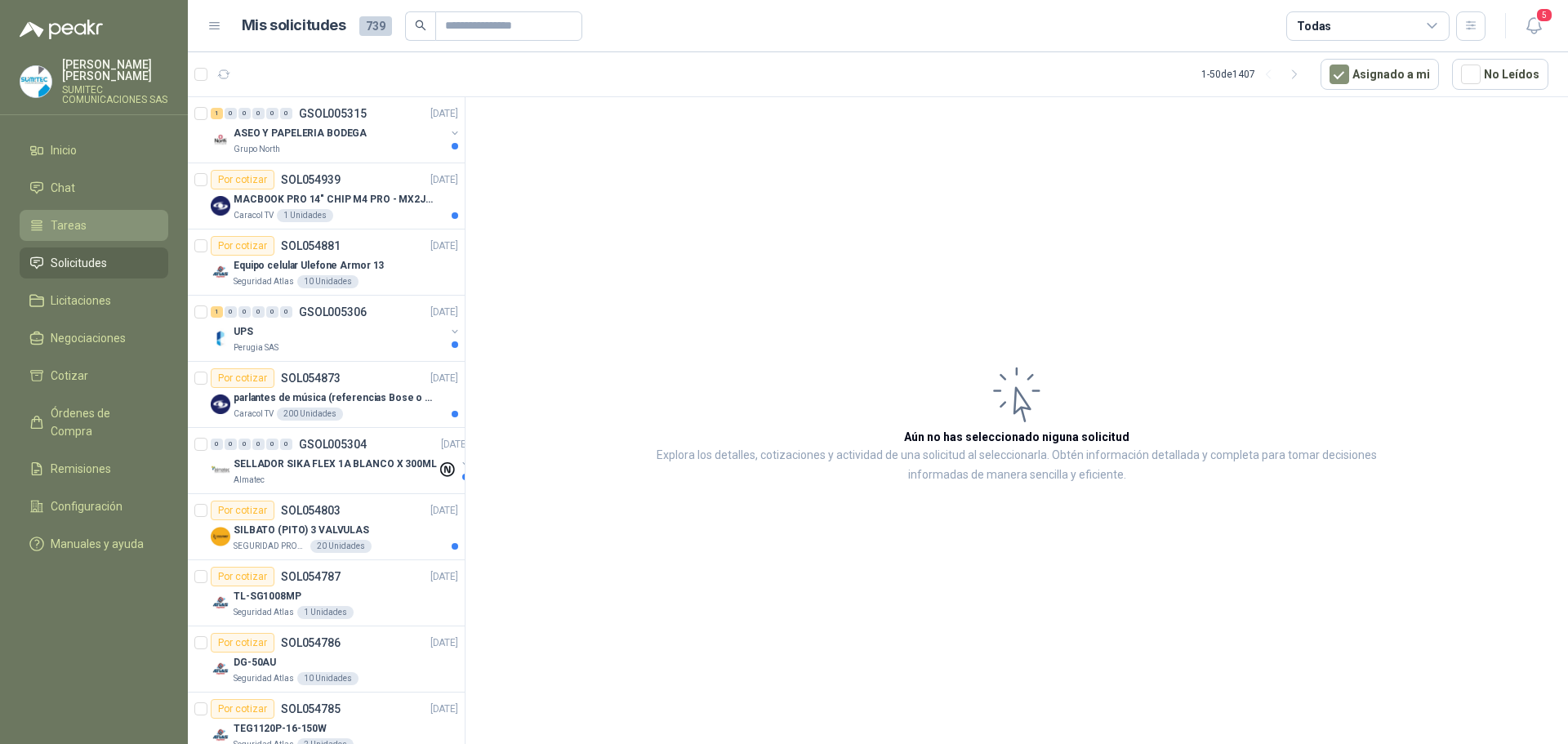
click at [100, 227] on li "Tareas" at bounding box center [94, 225] width 129 height 18
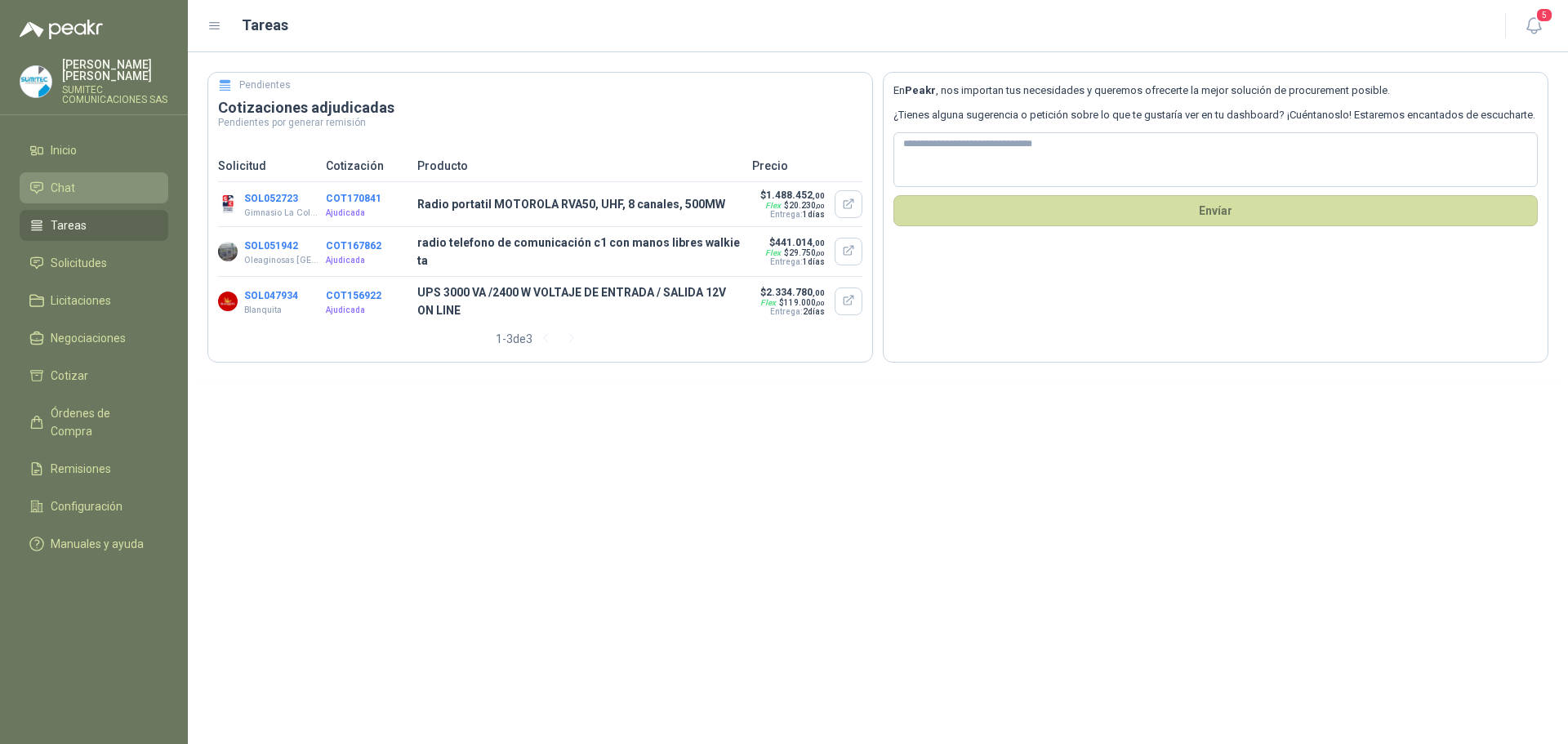
click at [99, 193] on li "Chat" at bounding box center [94, 187] width 129 height 18
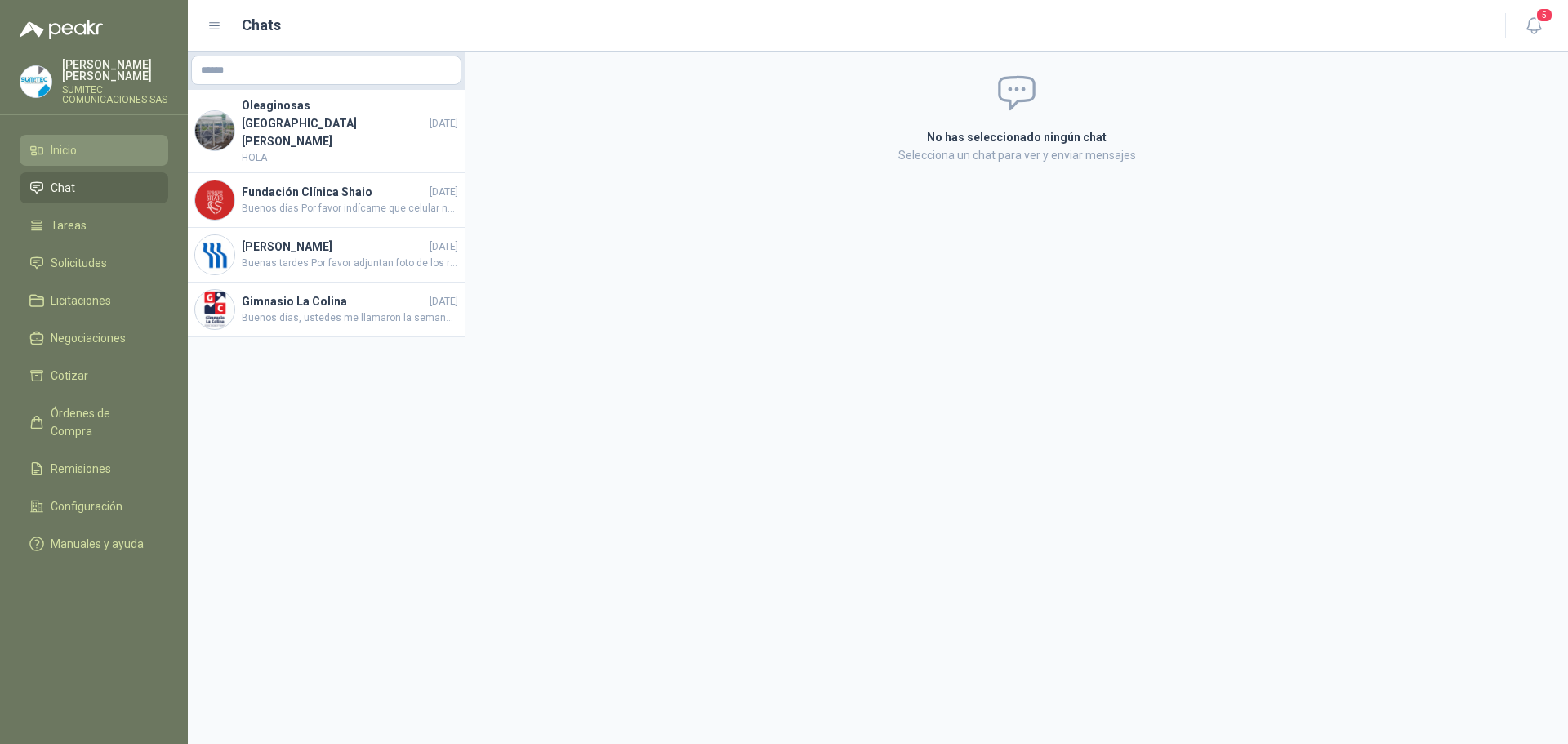
click at [87, 151] on li "Inicio" at bounding box center [94, 150] width 129 height 18
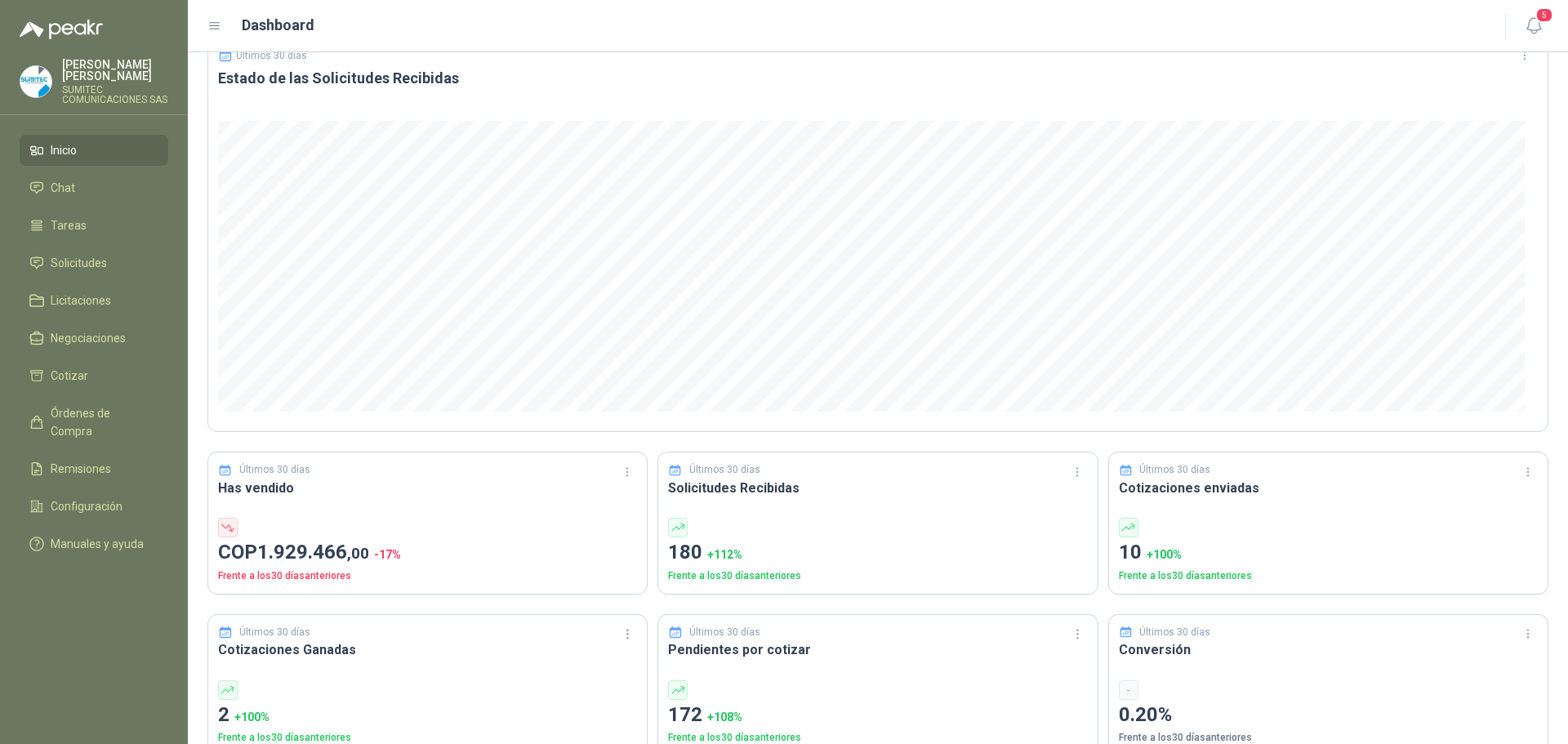
scroll to position [245, 0]
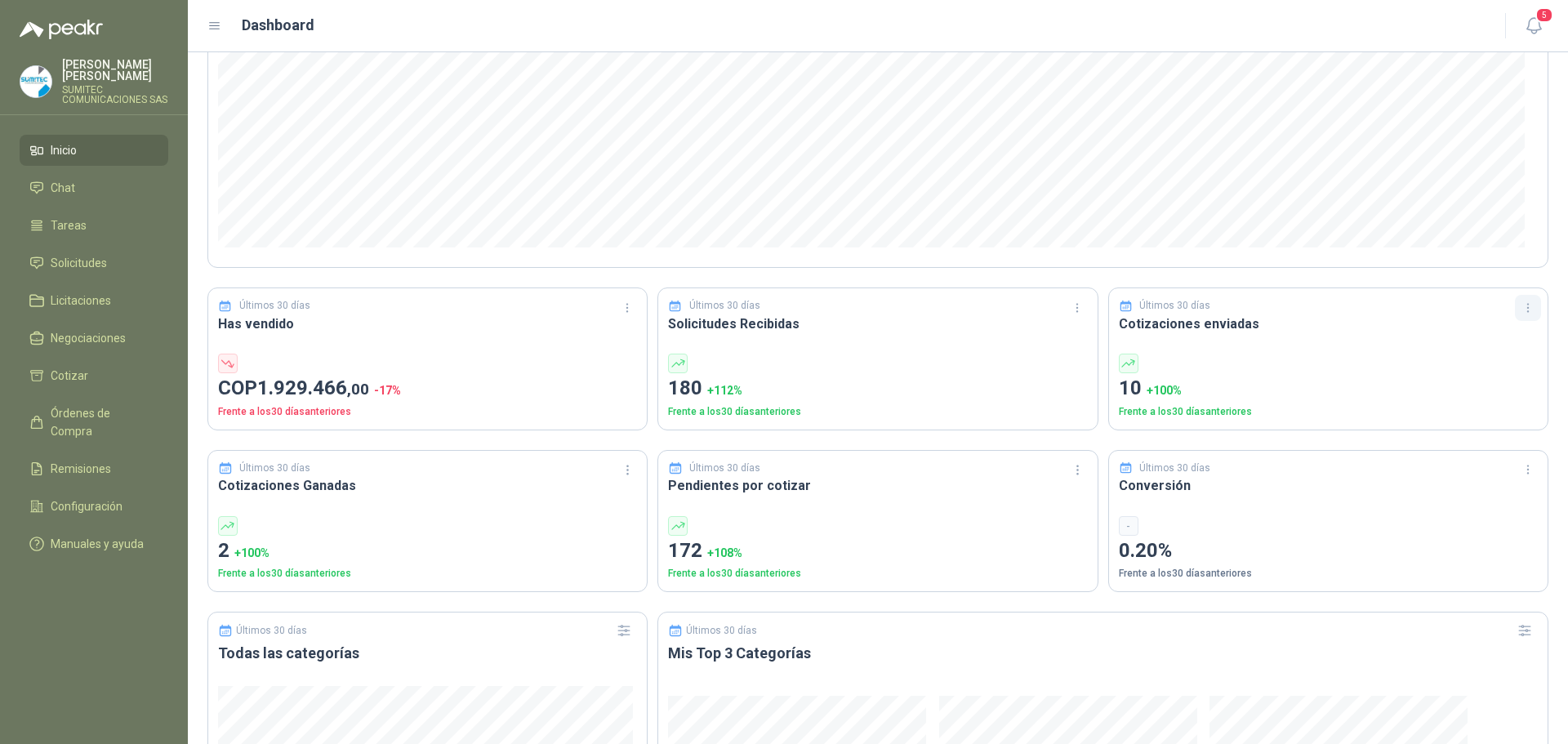
click at [1521, 305] on icon "button" at bounding box center [1528, 308] width 14 height 14
click at [1339, 356] on div at bounding box center [1329, 363] width 419 height 20
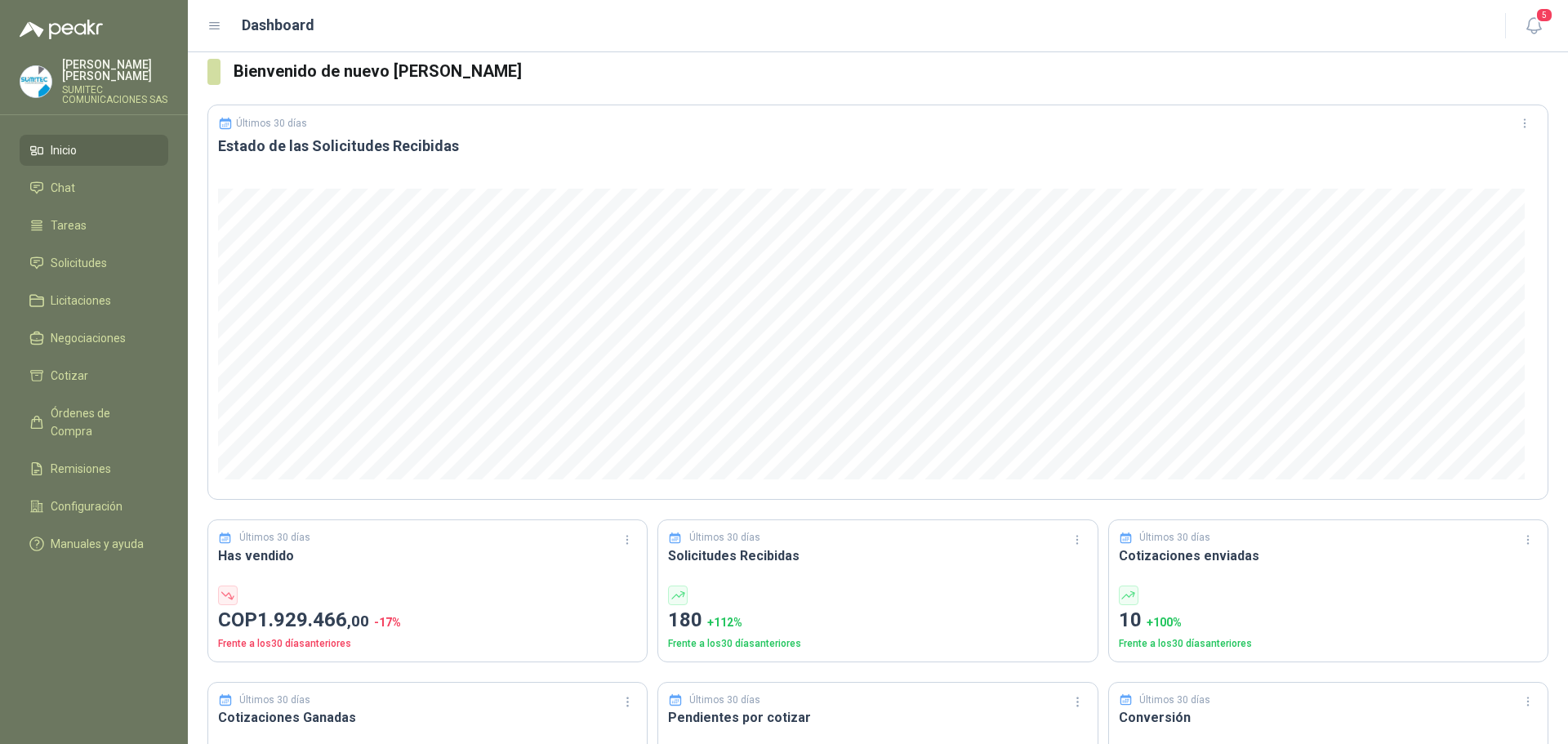
scroll to position [0, 0]
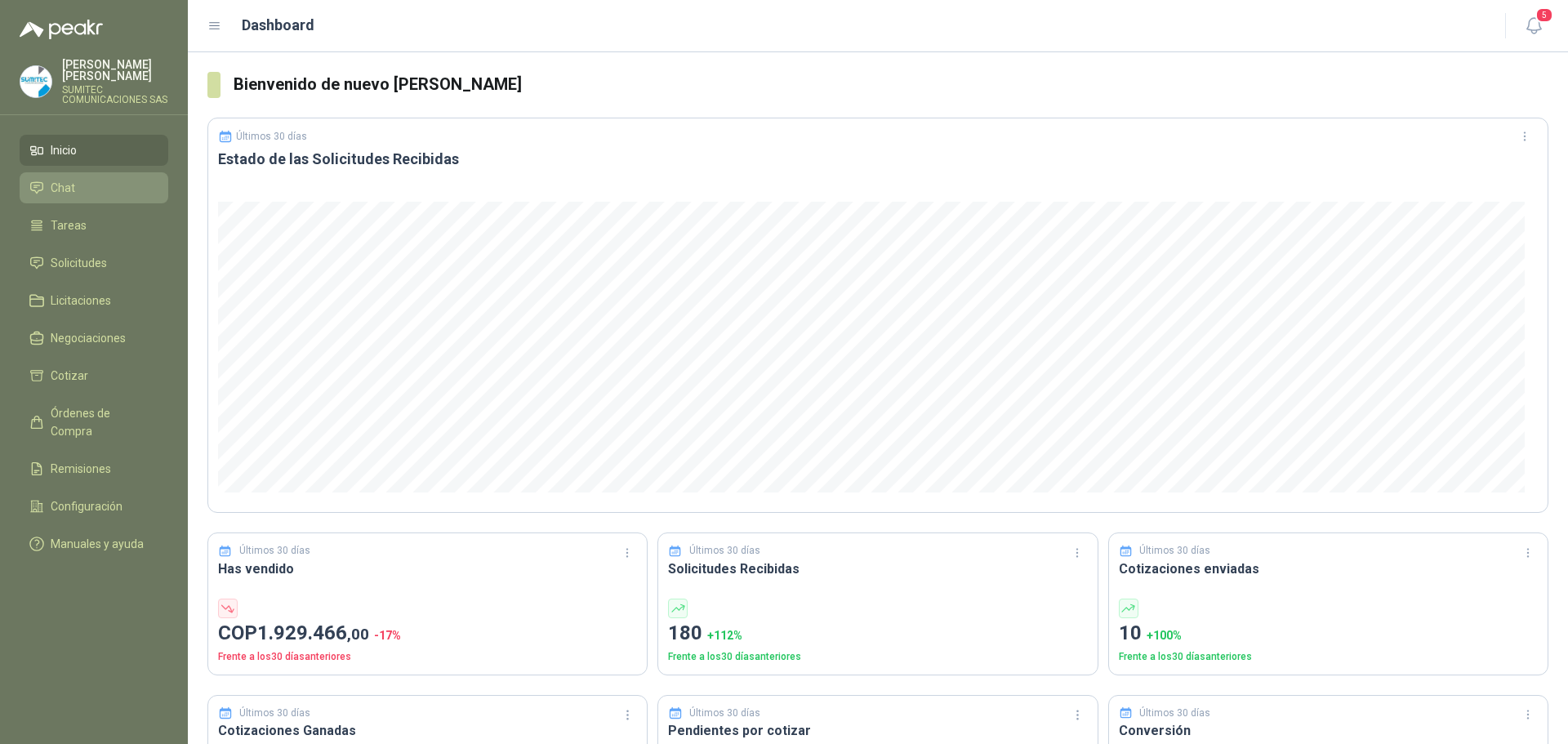
click at [85, 187] on li "Chat" at bounding box center [94, 187] width 129 height 18
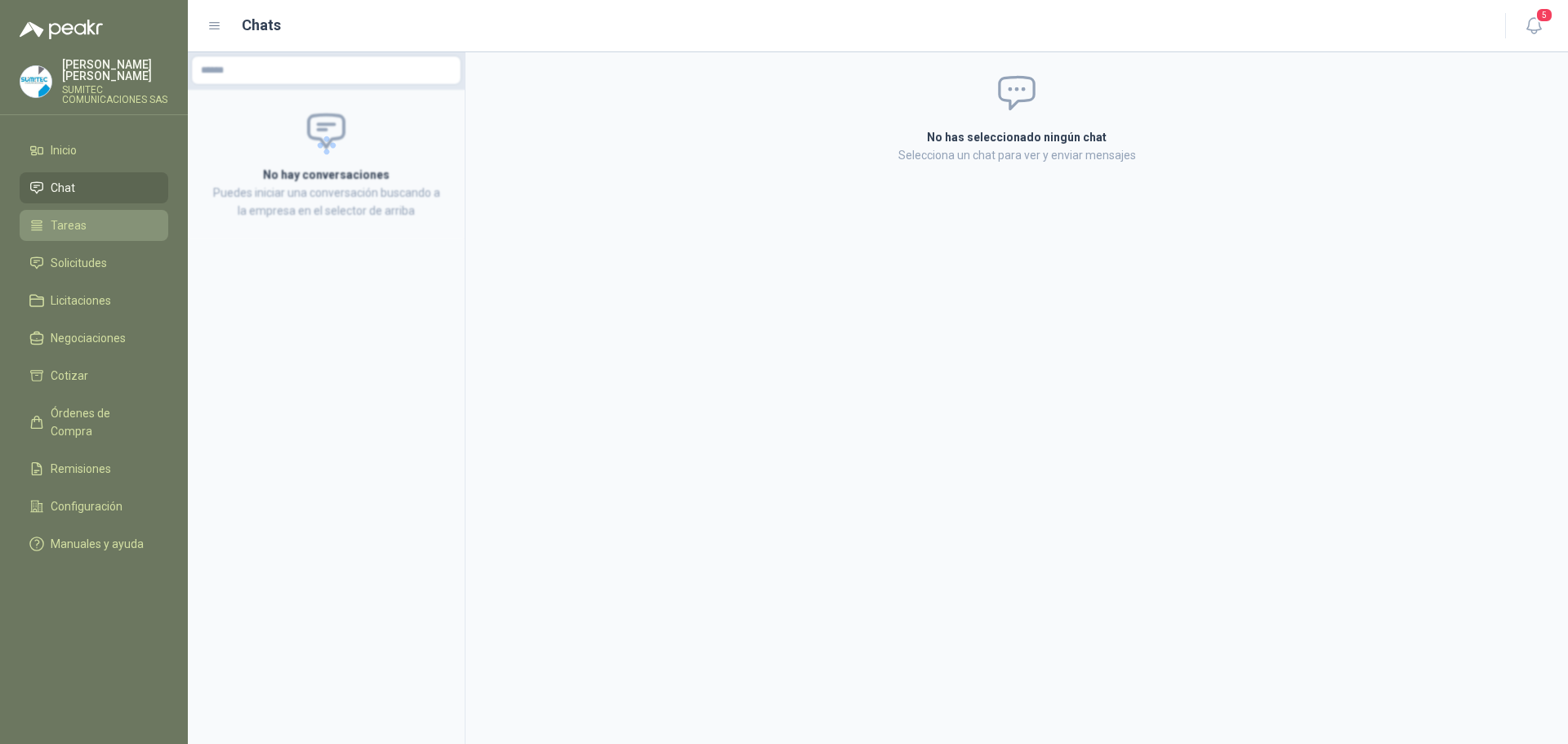
click at [109, 227] on li "Tareas" at bounding box center [94, 225] width 129 height 18
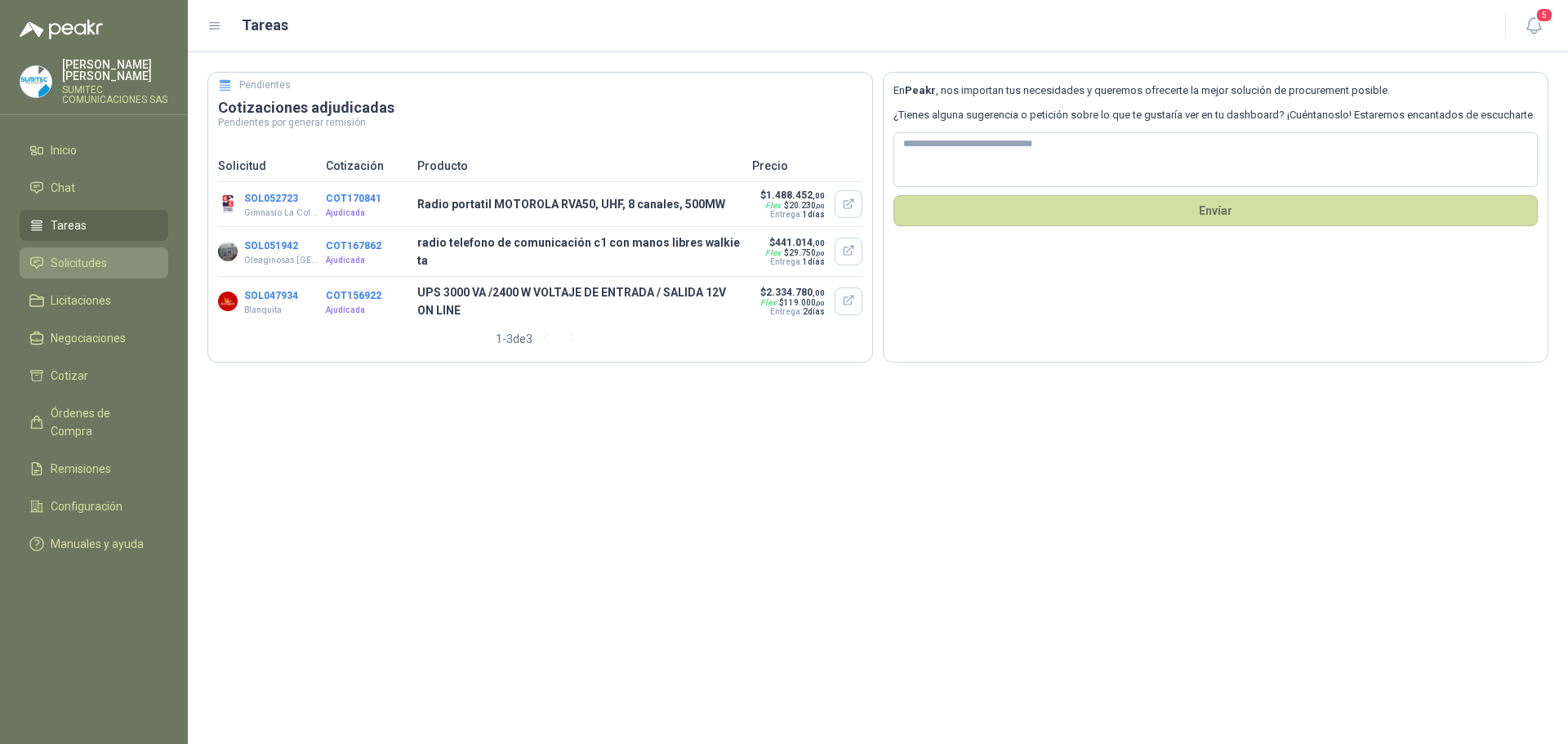
click at [91, 263] on span "Solicitudes" at bounding box center [79, 262] width 56 height 18
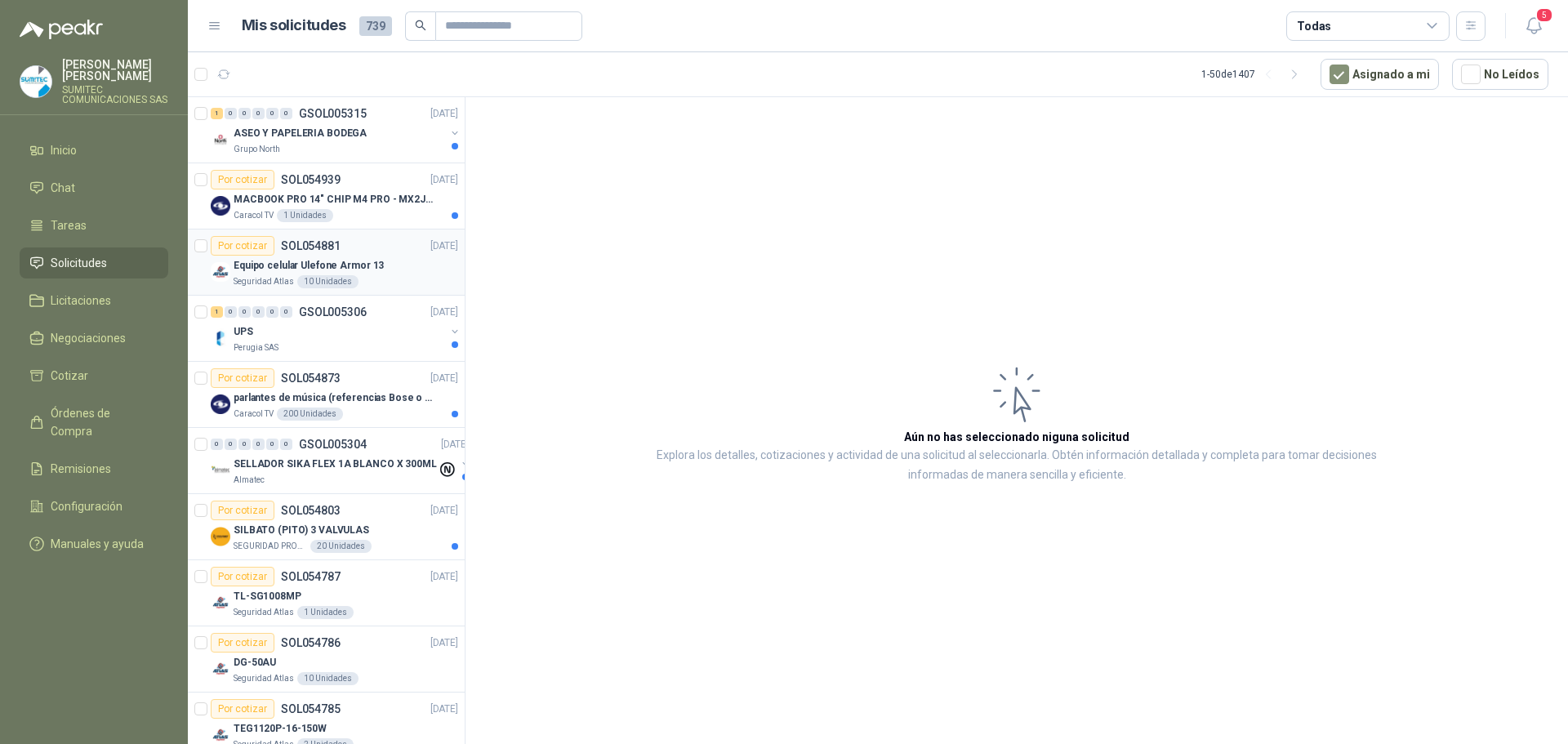
click at [361, 273] on div "Equipo celular Ulefone Armor 13" at bounding box center [345, 265] width 225 height 20
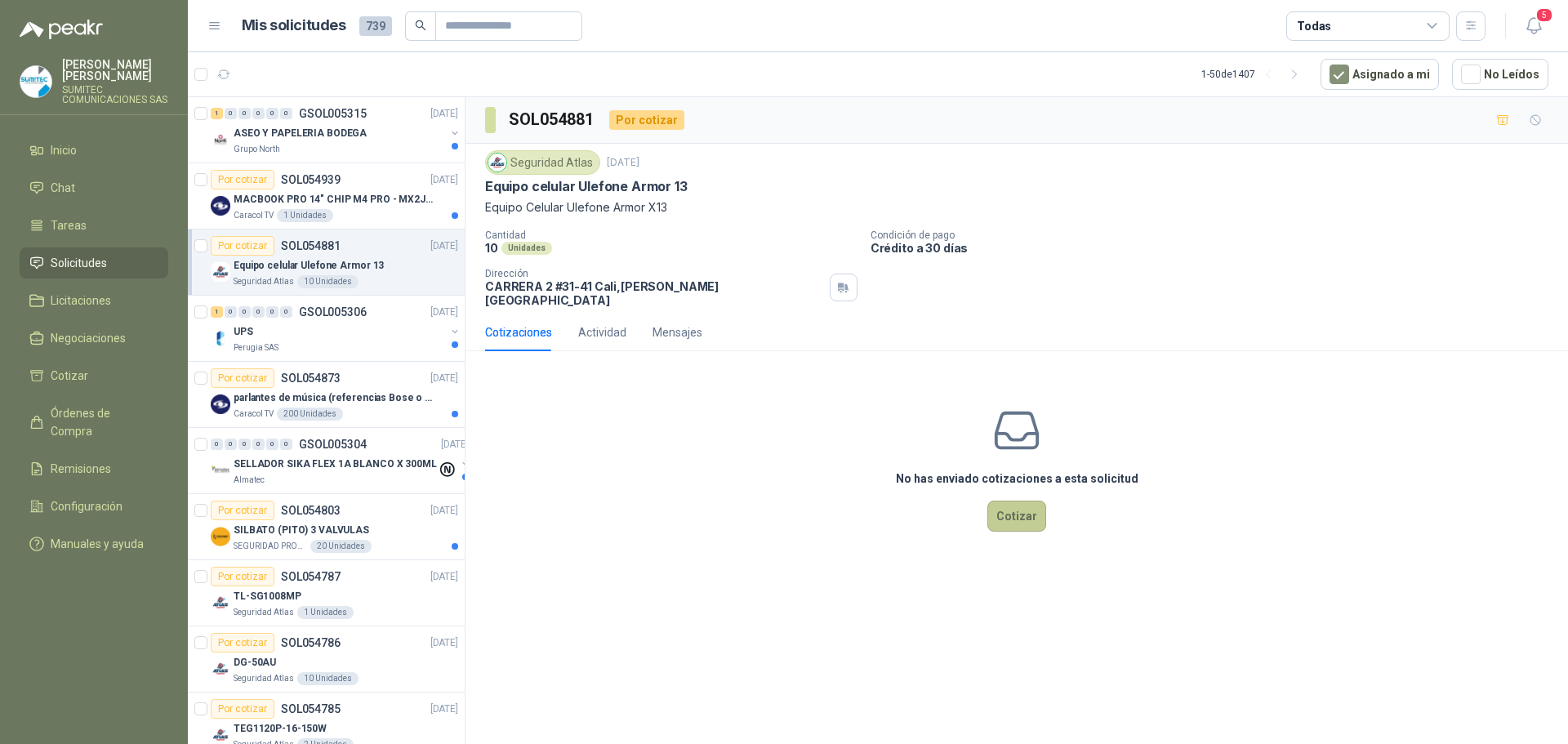
click at [1011, 508] on button "Cotizar" at bounding box center [1016, 516] width 59 height 31
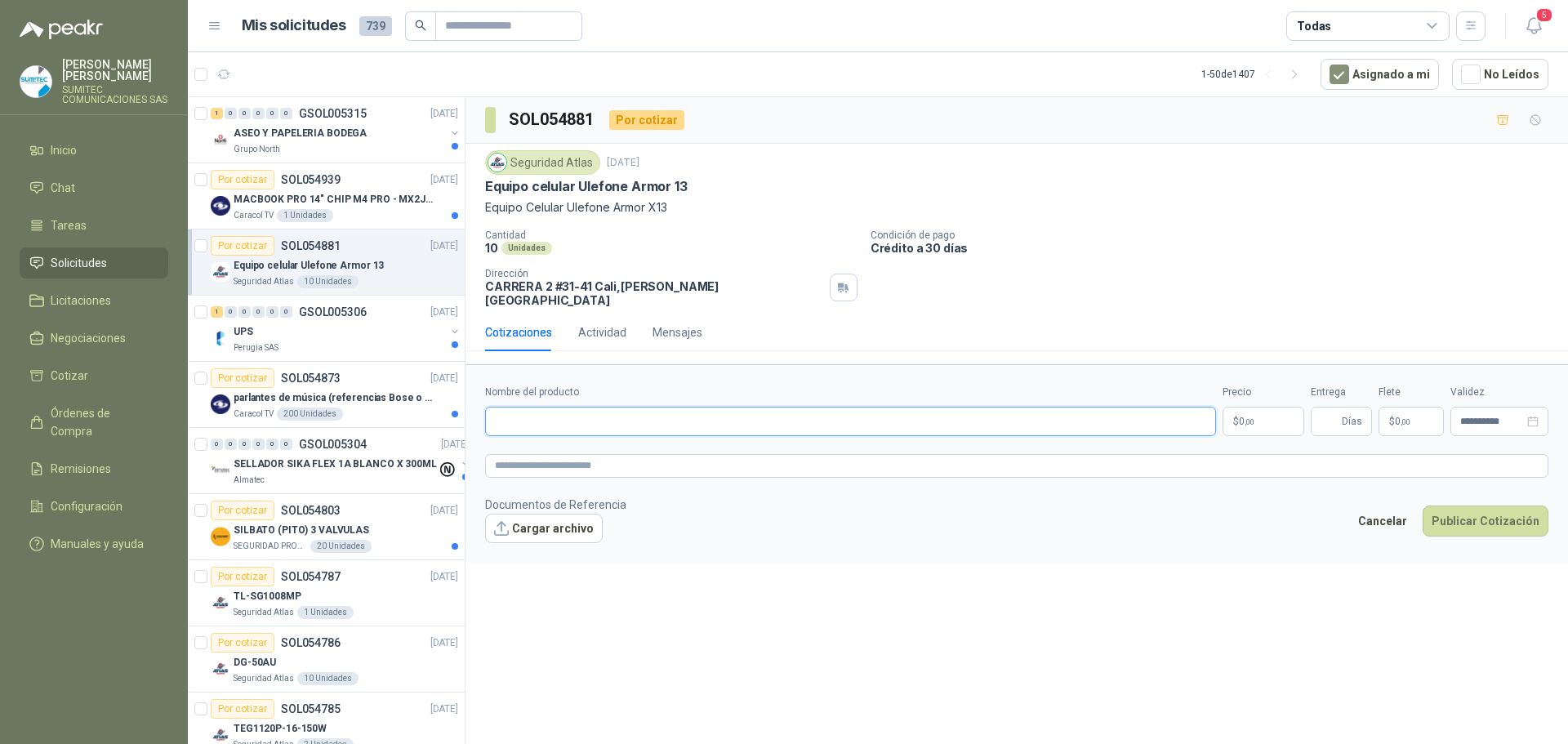
click at [641, 417] on input "Nombre del producto" at bounding box center [850, 421] width 731 height 30
type input "*"
type input "**********"
click at [642, 461] on textarea at bounding box center [1016, 466] width 1063 height 24
type textarea "*"
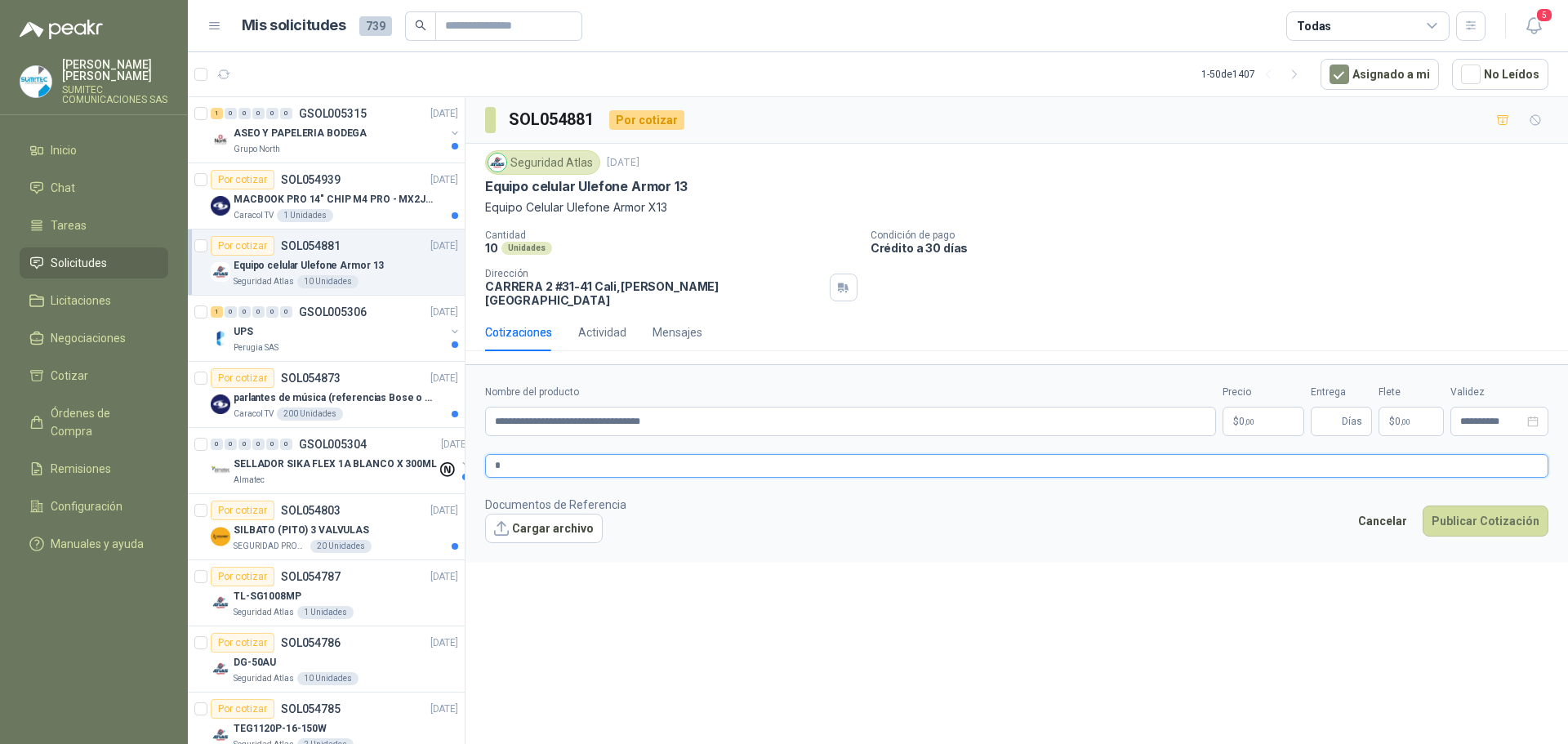
type textarea "**"
drag, startPoint x: 528, startPoint y: 453, endPoint x: 460, endPoint y: 446, distance: 68.4
click at [460, 446] on div "1 0 0 0 0 0 GSOL005315 [DATE] ASEO Y PAPELERIA BODEGA Grupo North Por cotizar S…" at bounding box center [877, 423] width 1380 height 653
click at [543, 519] on button "Cargar archivo" at bounding box center [544, 528] width 118 height 30
click at [1263, 413] on body "[PERSON_NAME] SUMITEC COMUNICACIONES SAS Inicio Chat Tareas Solicitudes Licitac…" at bounding box center [784, 372] width 1568 height 744
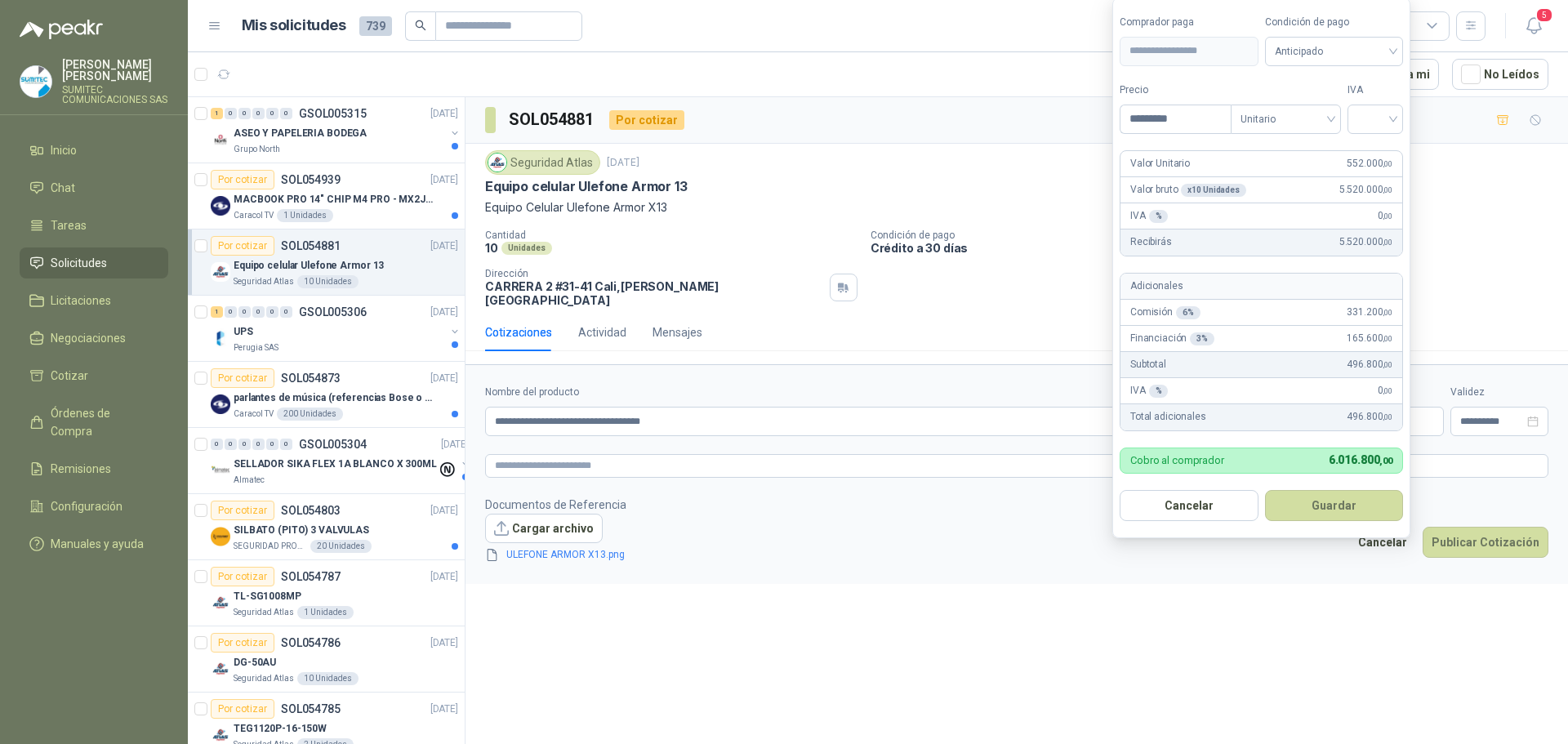
type input "*********"
click at [1392, 116] on input "search" at bounding box center [1375, 117] width 36 height 25
click at [1387, 147] on div "19%" at bounding box center [1379, 152] width 31 height 18
click at [1329, 54] on span "Anticipado" at bounding box center [1336, 51] width 120 height 25
click at [1329, 104] on div "Crédito a 30 días" at bounding box center [1336, 110] width 115 height 18
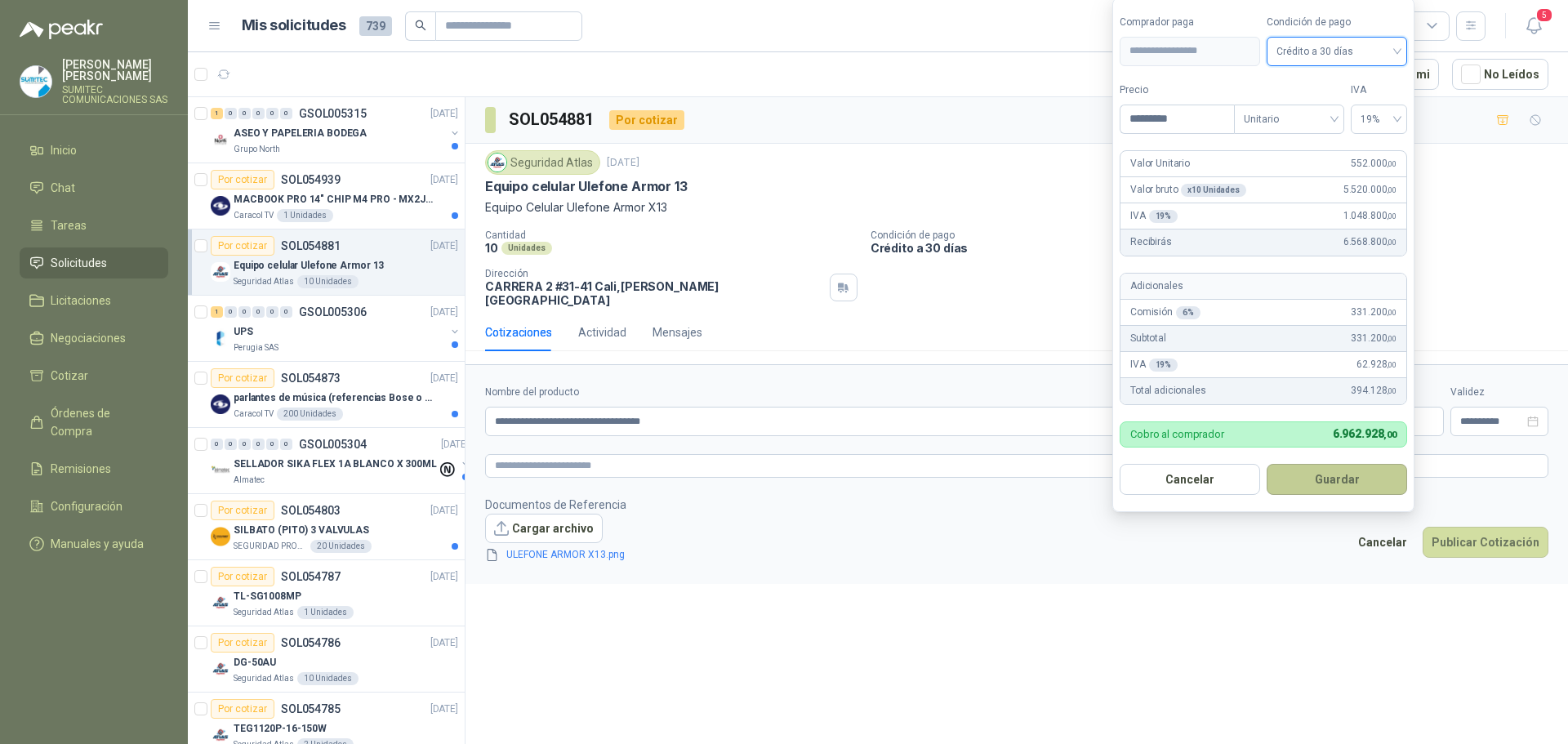
click at [1315, 482] on button "Guardar" at bounding box center [1337, 479] width 141 height 31
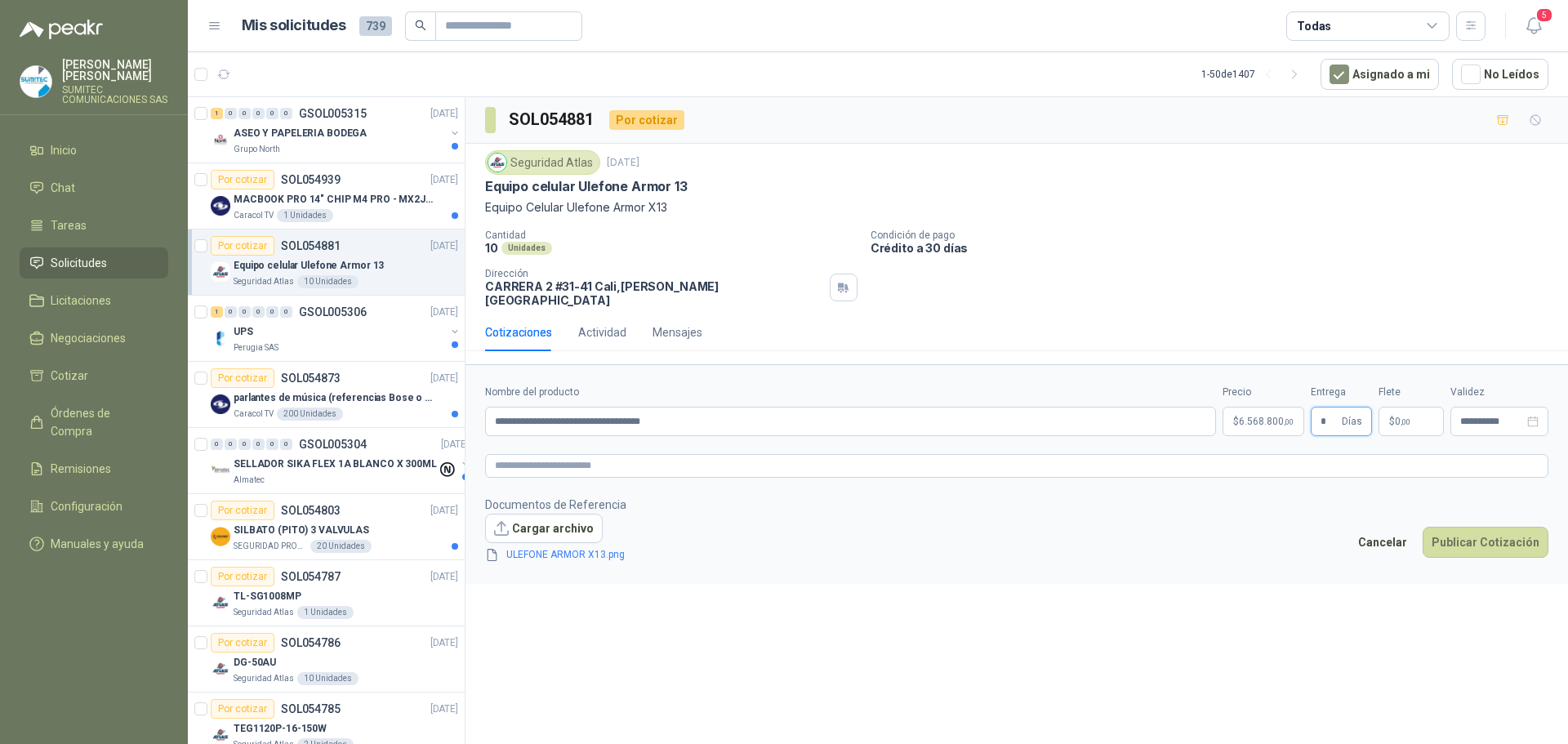
type input "*"
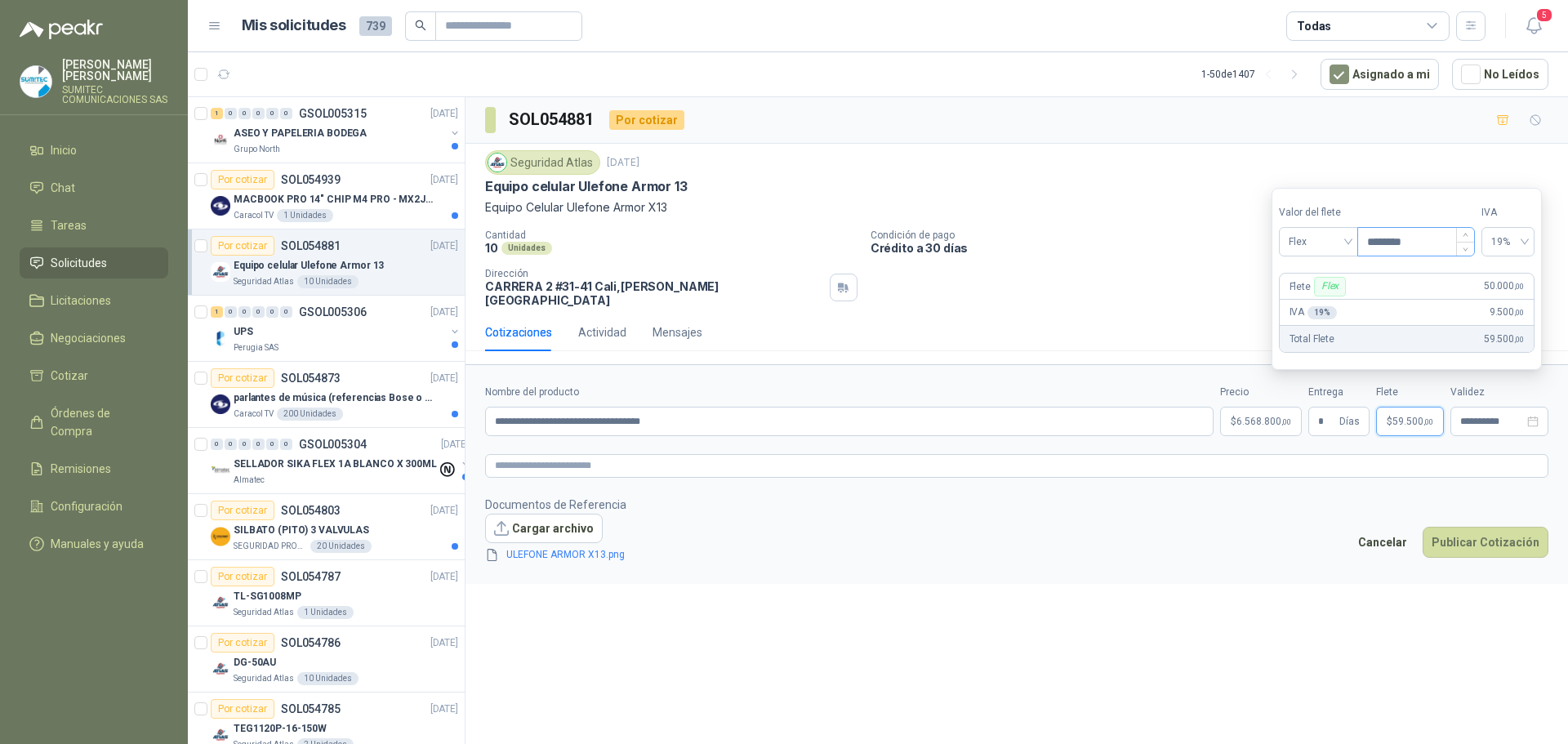
type input "********"
click at [1375, 495] on footer "Documentos de Referencia Cargar archivo ULEFONE ARMOR X13.png Cancelar Publicar…" at bounding box center [1016, 529] width 1063 height 69
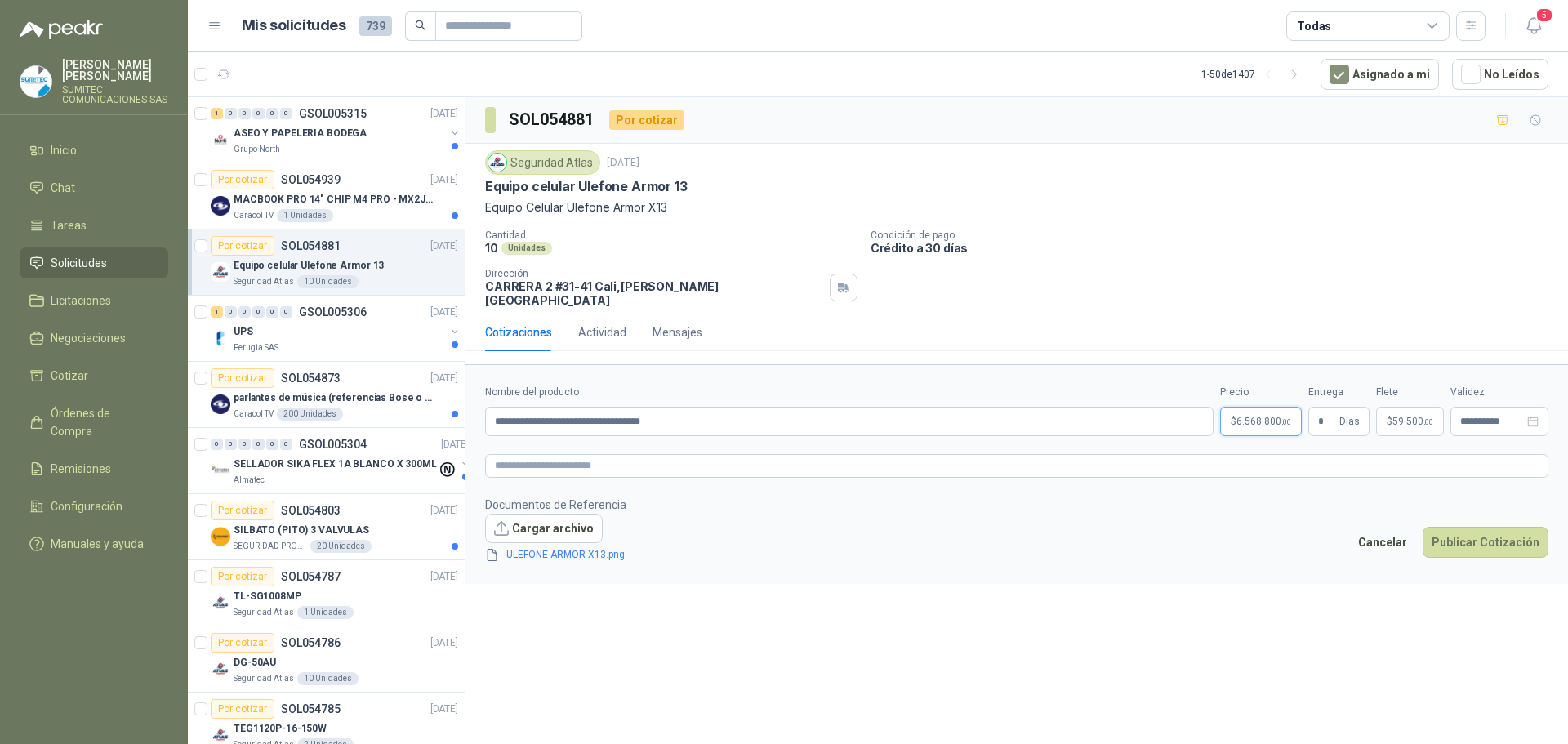
click at [1260, 411] on body "[PERSON_NAME] SUMITEC COMUNICACIONES SAS Inicio Chat Tareas Solicitudes Licitac…" at bounding box center [784, 372] width 1568 height 744
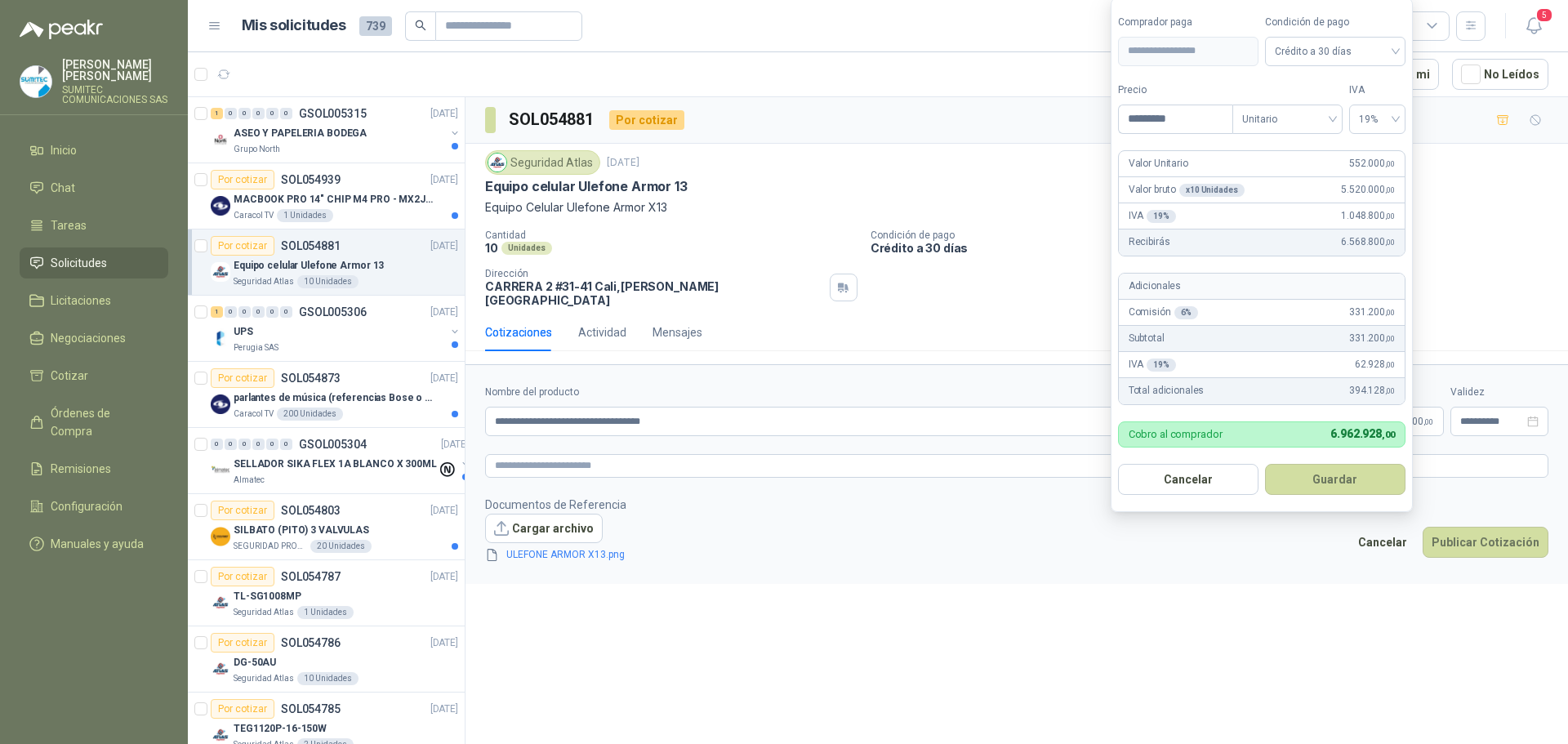
click at [1324, 573] on div "**********" at bounding box center [1016, 423] width 1102 height 652
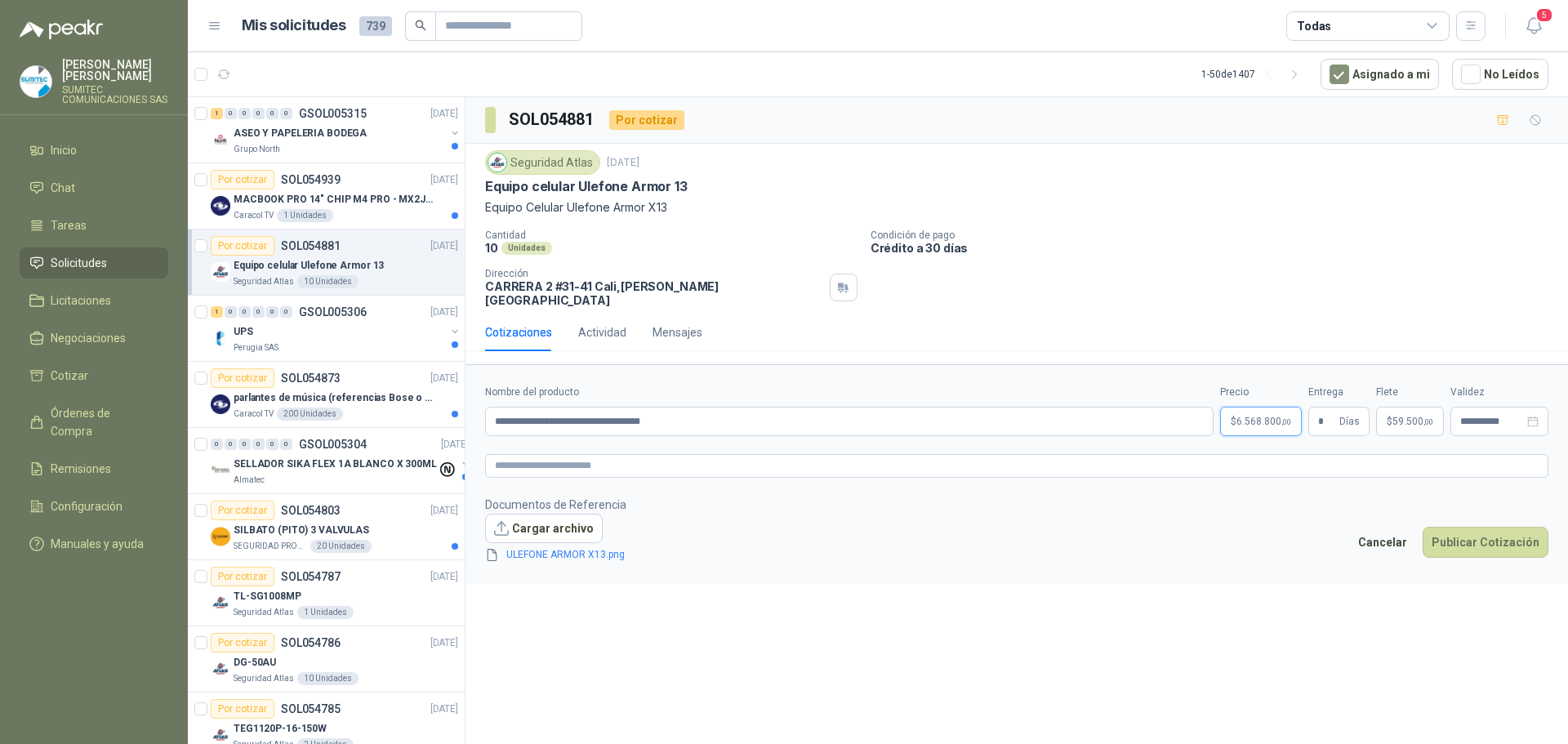
click at [1272, 417] on span "6.568.800 ,00" at bounding box center [1263, 422] width 54 height 10
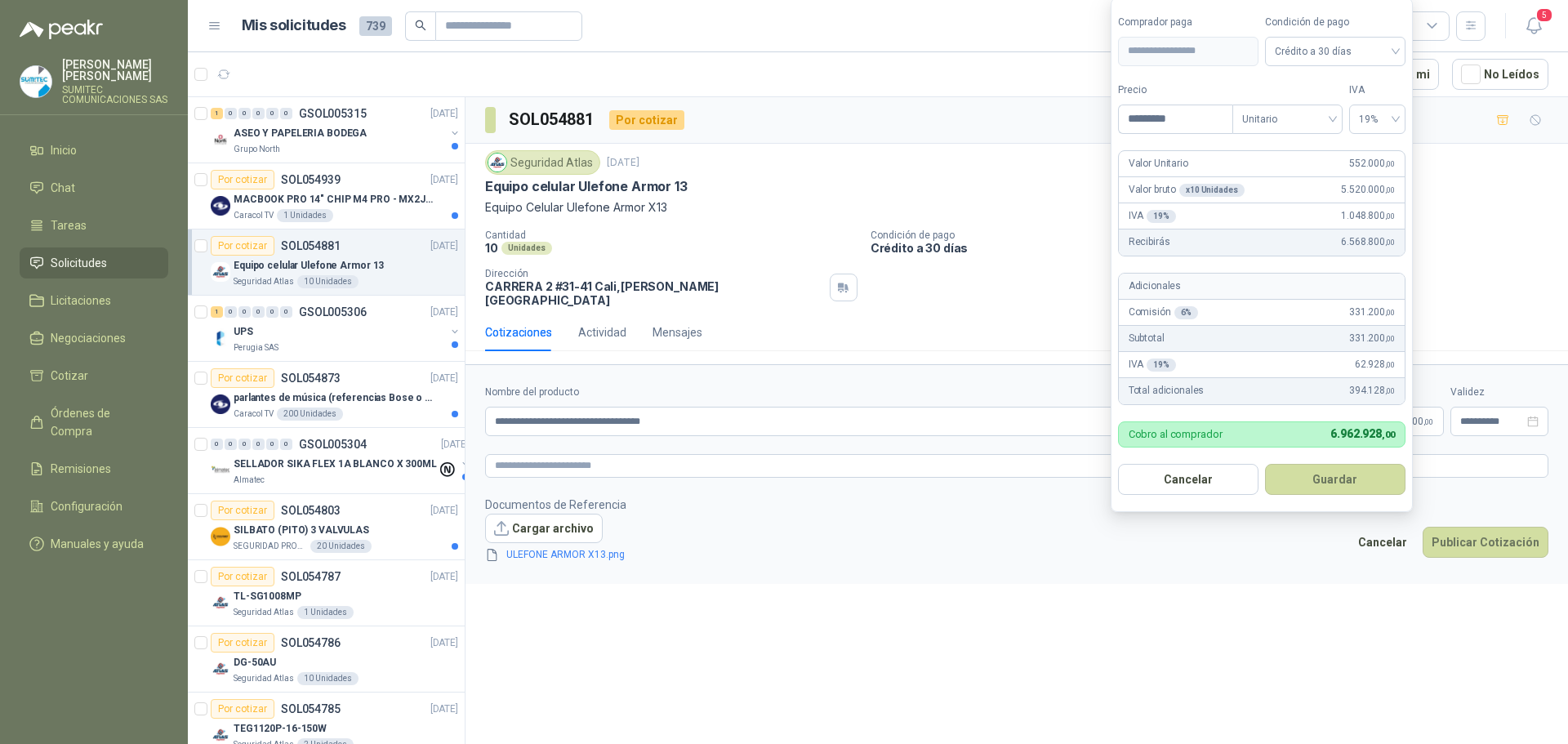
click at [1269, 565] on form "**********" at bounding box center [1016, 473] width 1102 height 219
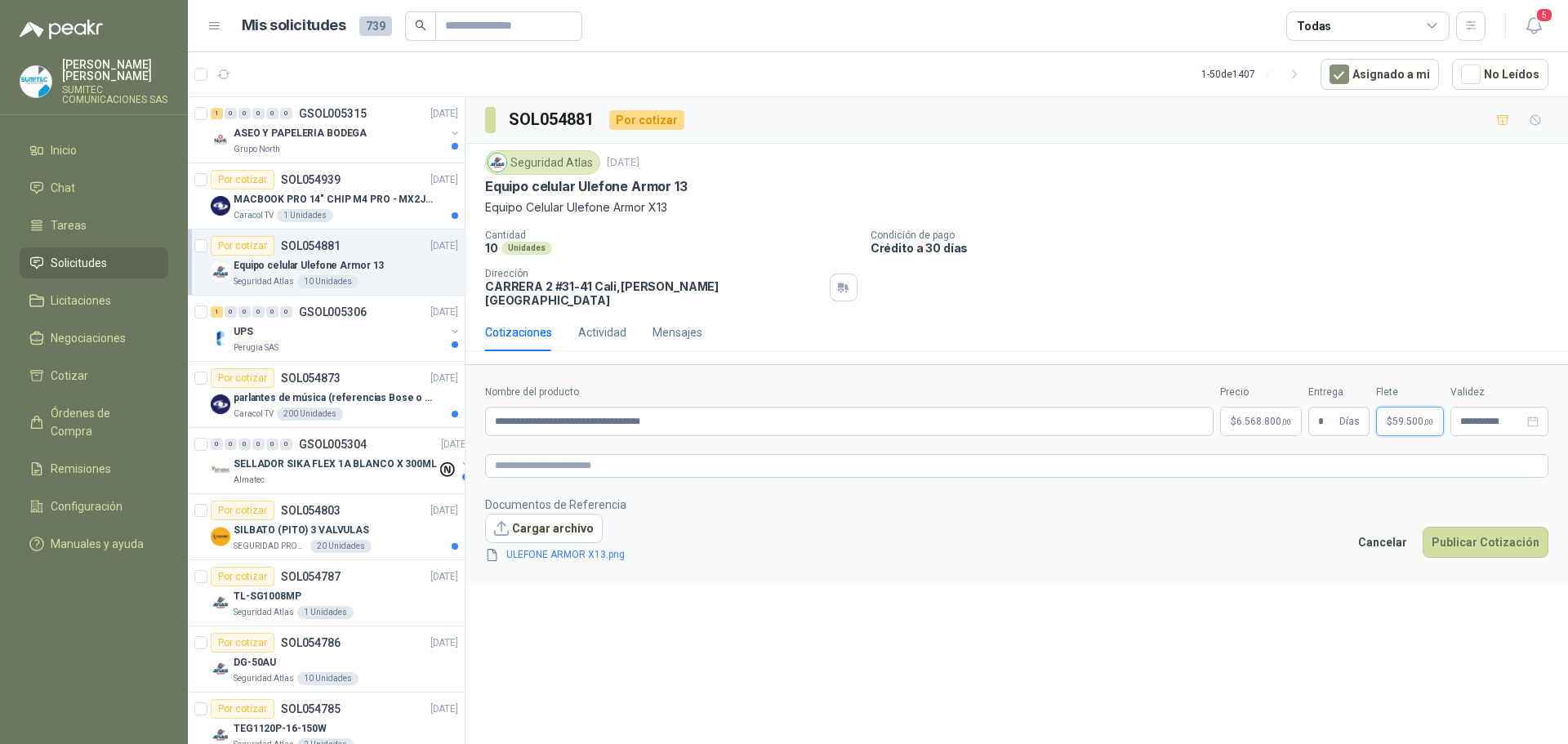
click at [1410, 417] on span "59.500 ,00" at bounding box center [1413, 422] width 41 height 10
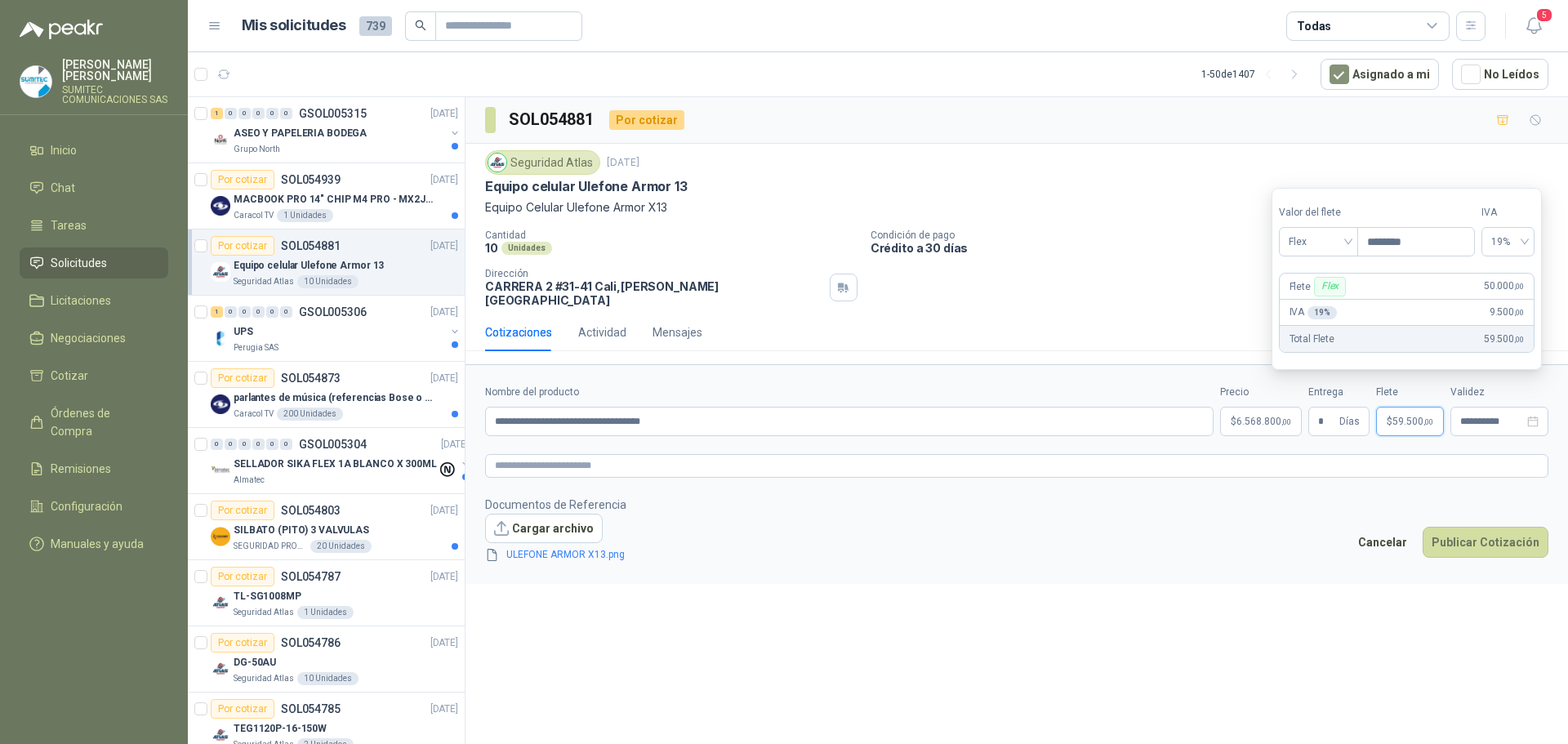
click at [1410, 417] on span "59.500 ,00" at bounding box center [1413, 422] width 41 height 10
click at [1354, 615] on div "**********" at bounding box center [1016, 423] width 1102 height 652
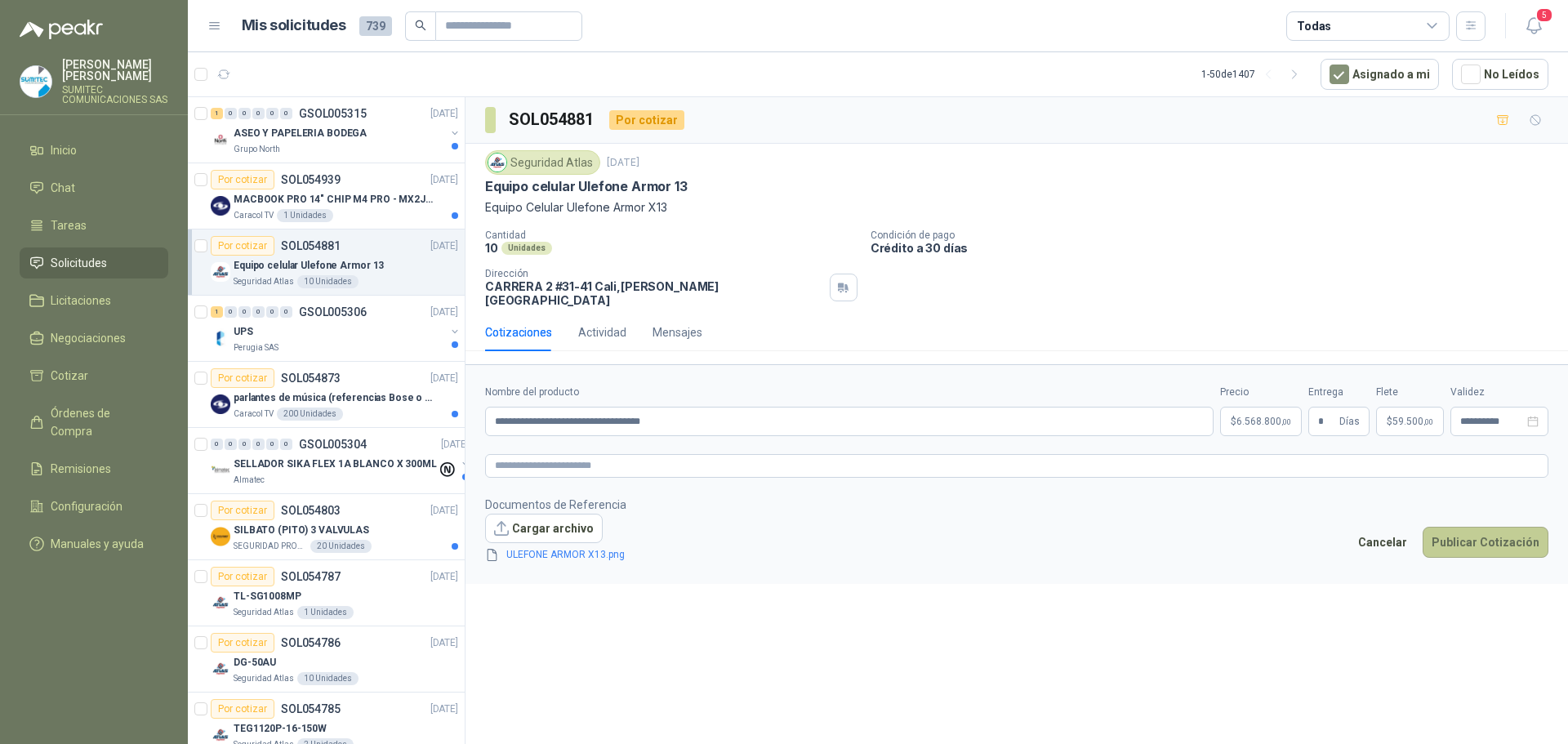
click at [1504, 530] on button "Publicar Cotización" at bounding box center [1486, 542] width 126 height 31
